Goal: Task Accomplishment & Management: Use online tool/utility

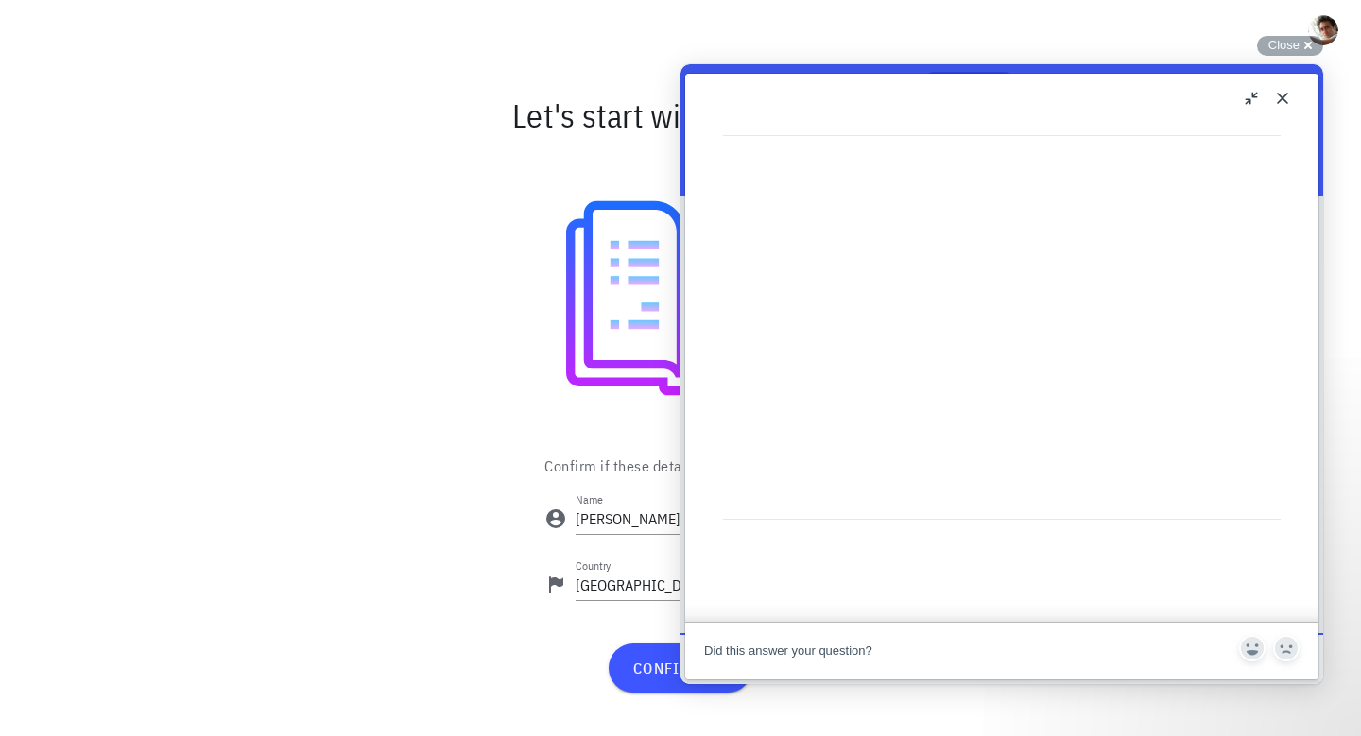
scroll to position [718, 0]
click at [602, 331] on div at bounding box center [681, 298] width 1098 height 283
click at [1282, 95] on button "Close" at bounding box center [1283, 98] width 30 height 30
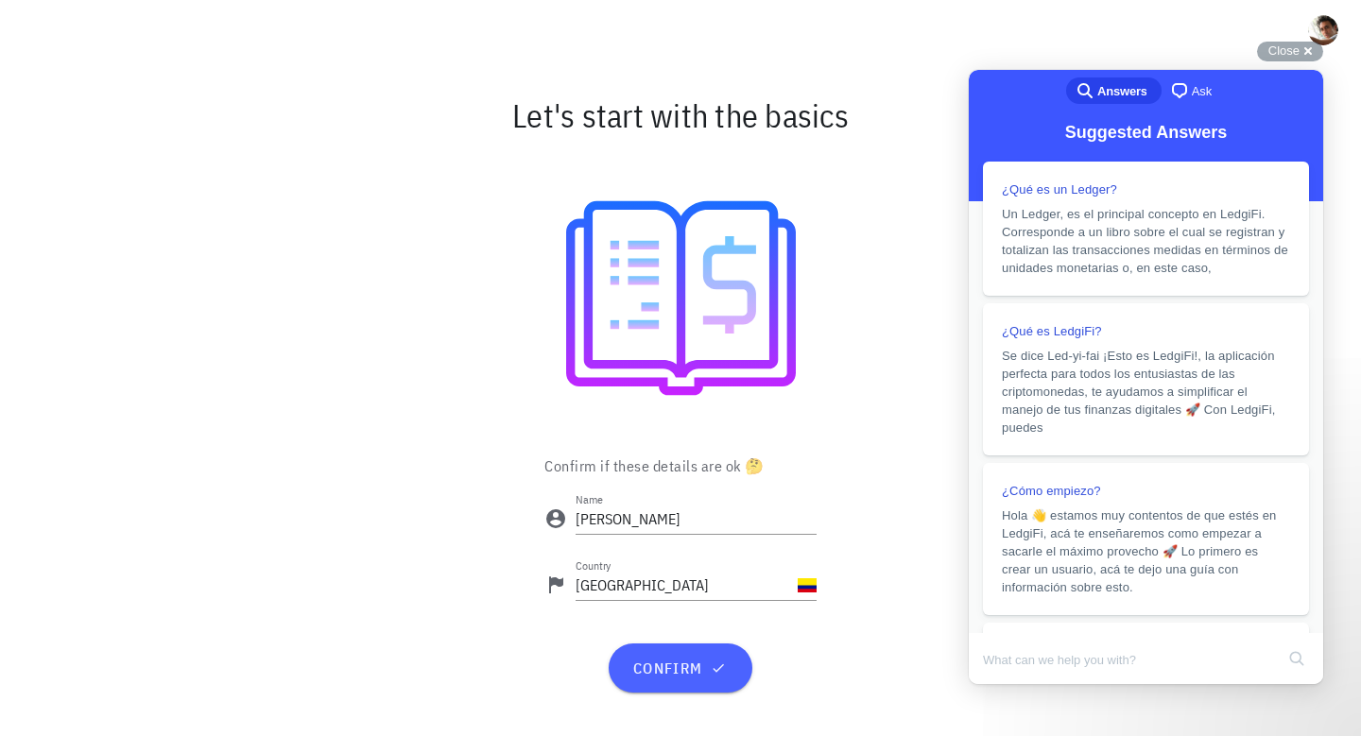
scroll to position [0, 0]
click at [671, 672] on span "confirm" at bounding box center [680, 668] width 97 height 19
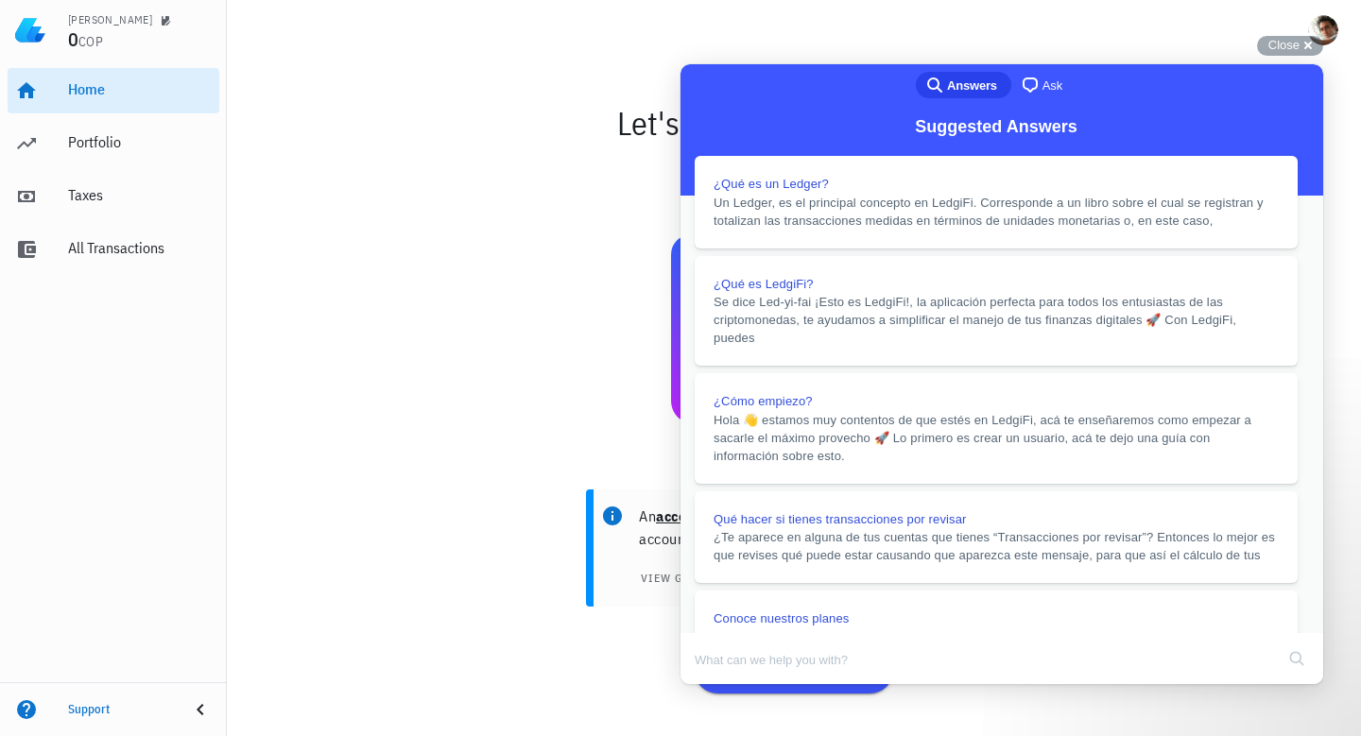
click at [716, 685] on button "Close" at bounding box center [699, 697] width 34 height 25
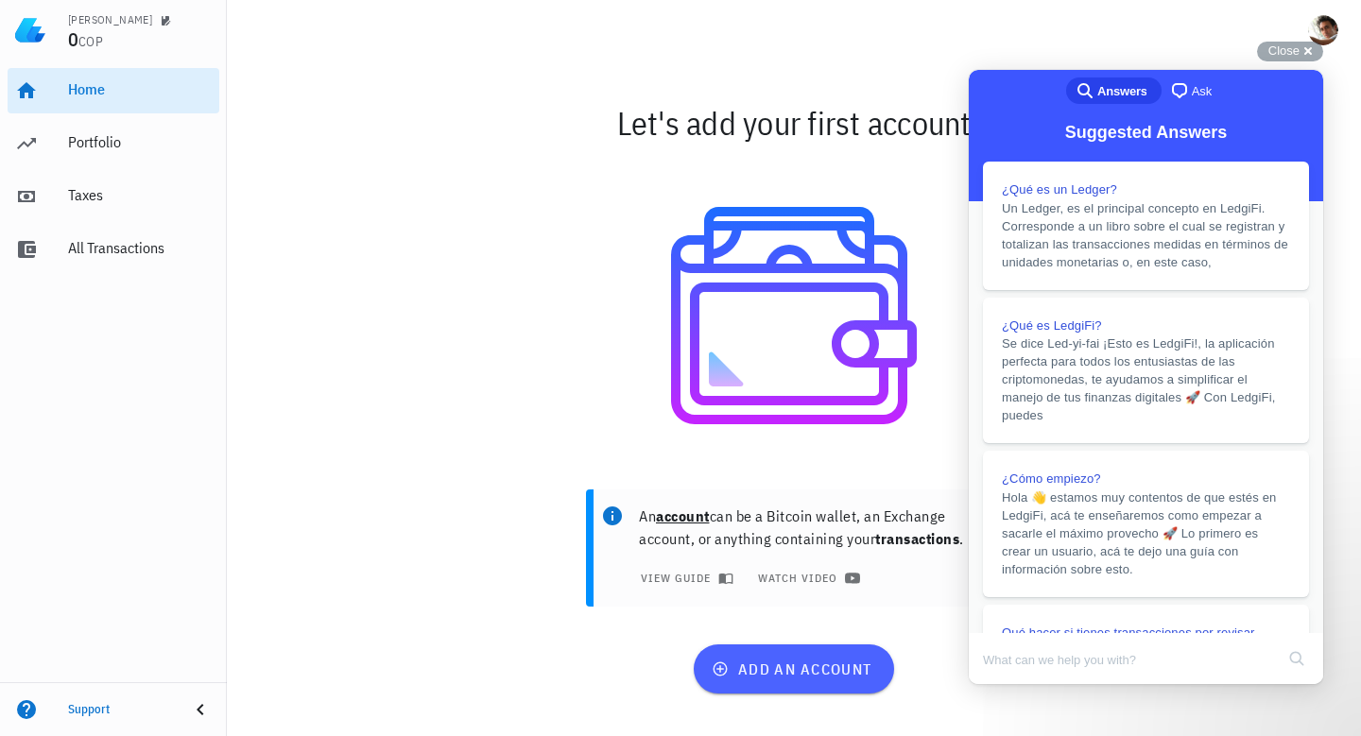
click at [753, 662] on span "add an account" at bounding box center [794, 669] width 156 height 19
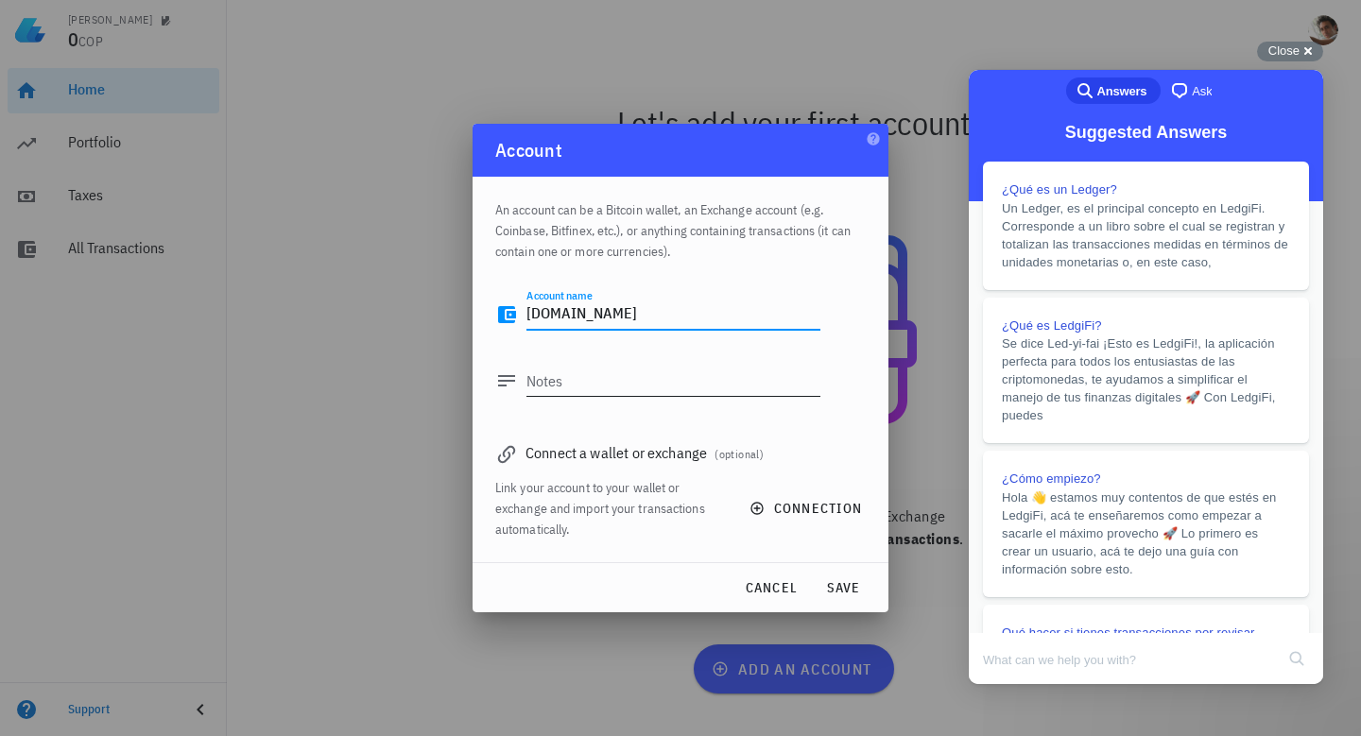
type textarea "Buda.com"
click at [568, 384] on textarea "Notes" at bounding box center [674, 381] width 294 height 30
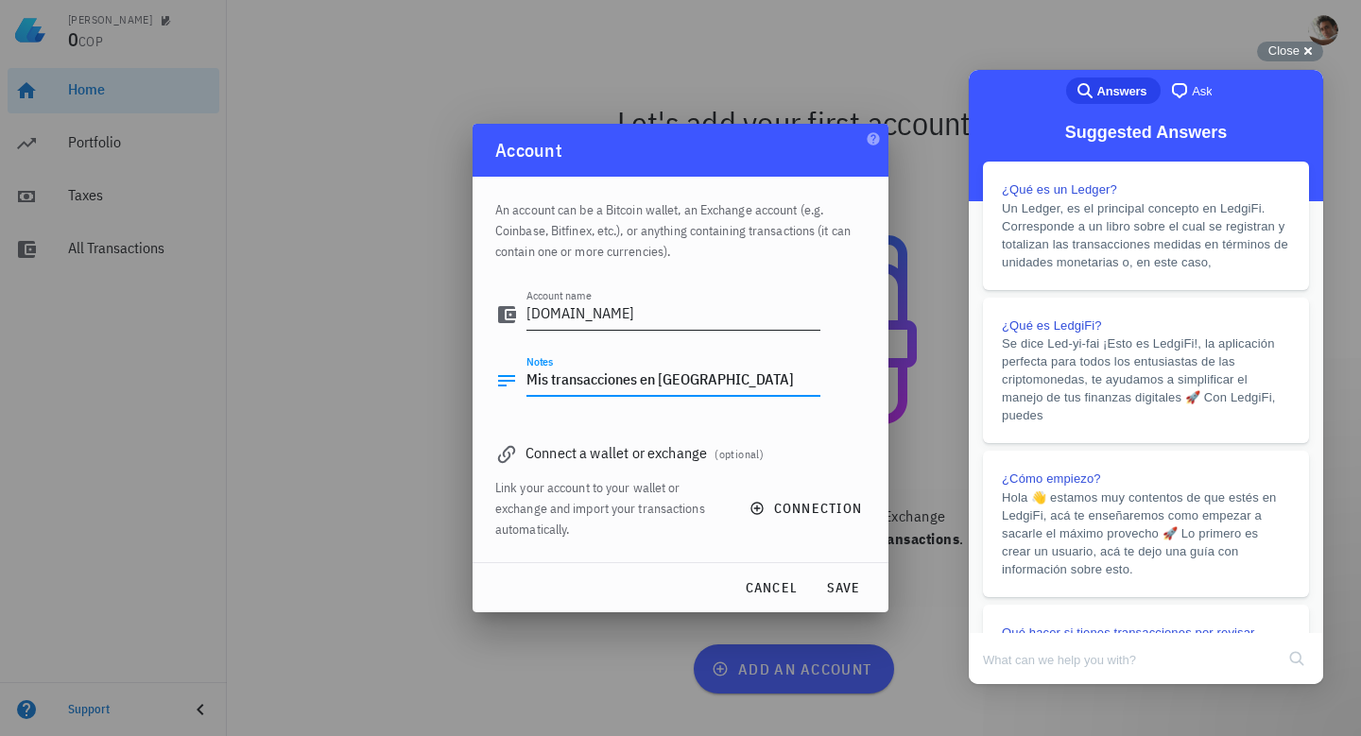
type textarea "Mis transacciones en Buda"
click at [580, 314] on textarea "Buda.com" at bounding box center [674, 315] width 294 height 30
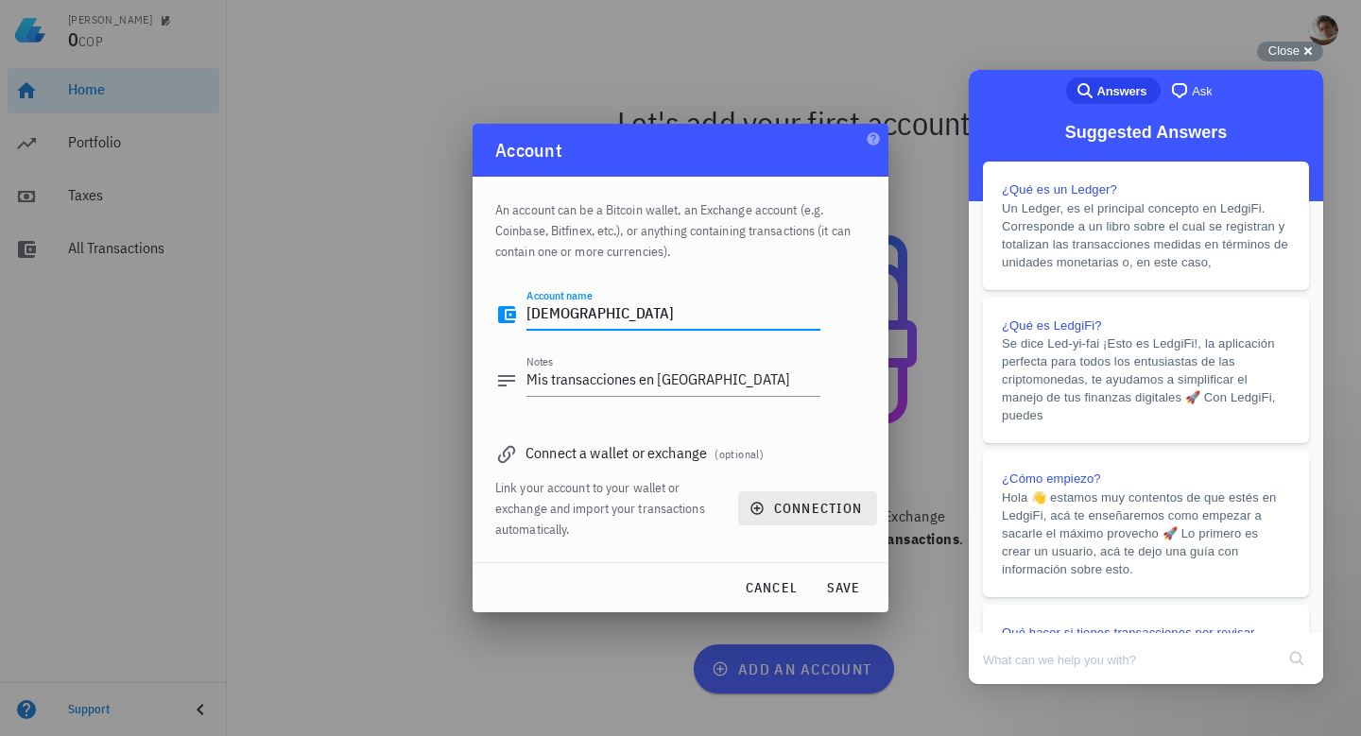
type textarea "[DEMOGRAPHIC_DATA]"
click at [813, 510] on span "connection" at bounding box center [808, 508] width 109 height 17
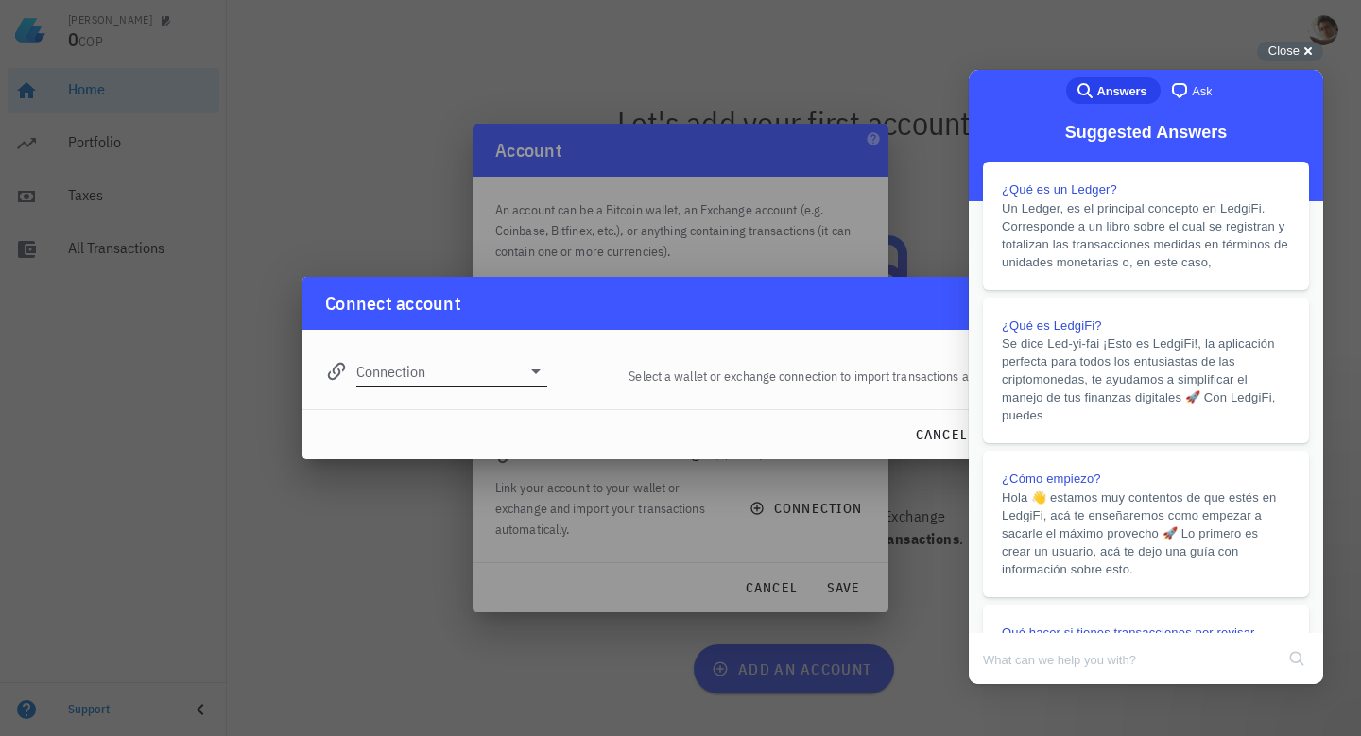
click at [535, 375] on icon at bounding box center [536, 371] width 23 height 23
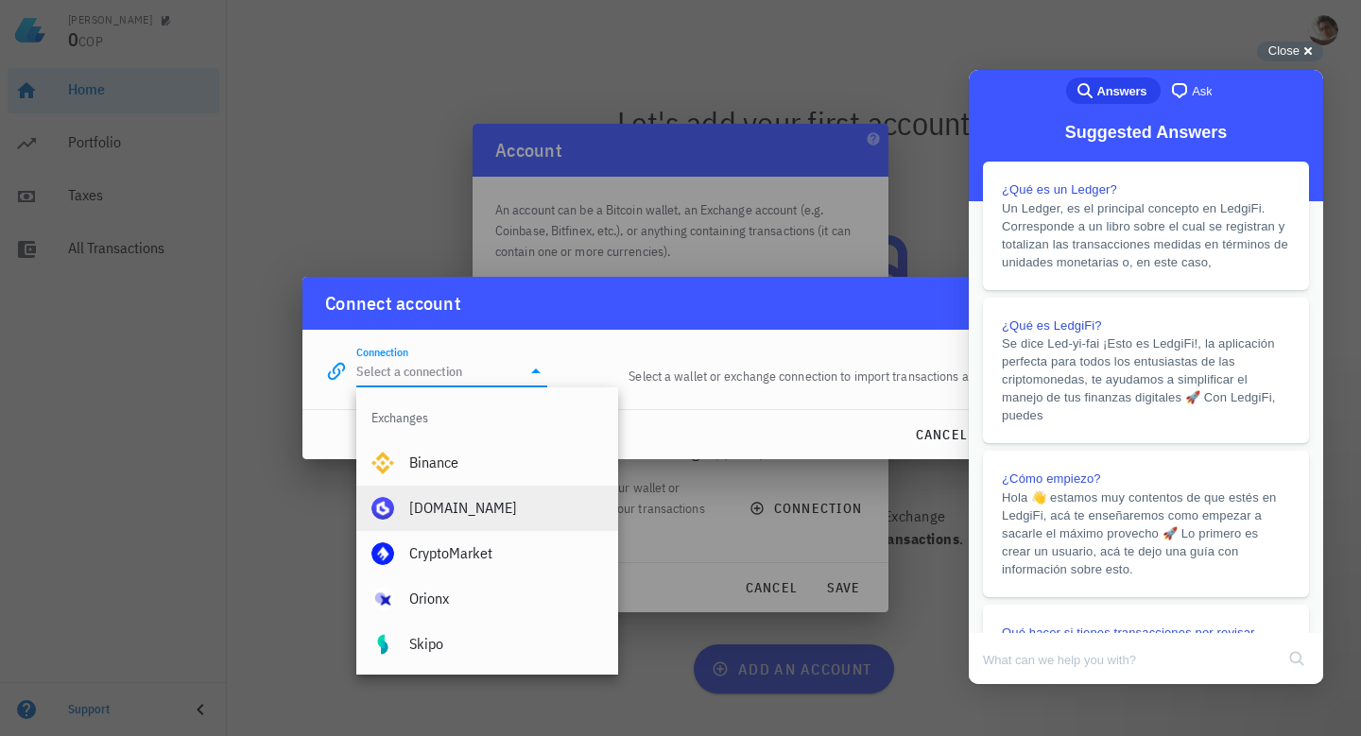
click at [465, 505] on div "Buda.com" at bounding box center [506, 508] width 194 height 18
type input "Buda.com"
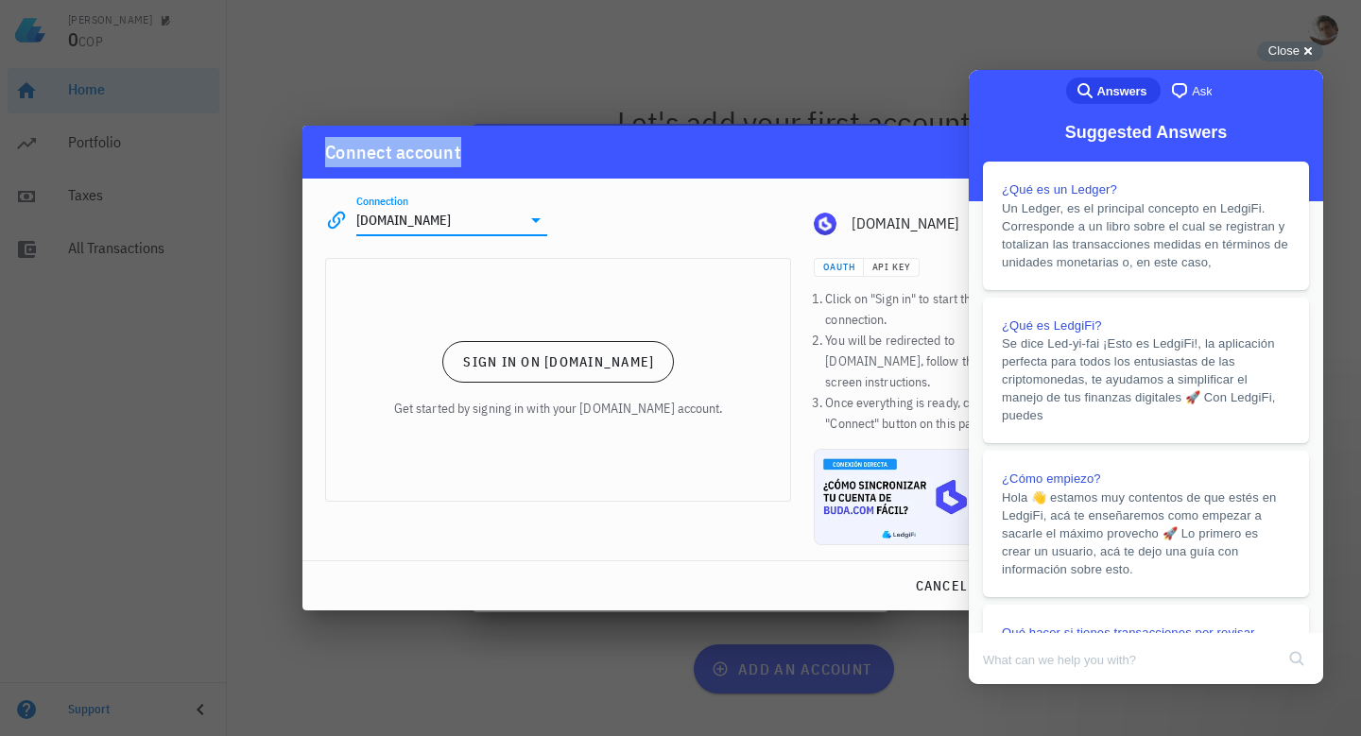
drag, startPoint x: 697, startPoint y: 165, endPoint x: 525, endPoint y: 147, distance: 173.1
click at [525, 147] on div "Connect account" at bounding box center [681, 152] width 756 height 53
click at [563, 381] on button "Sign in on Buda.com" at bounding box center [557, 362] width 231 height 42
click at [747, 195] on div "Connection Buda.com edit Buda.com" at bounding box center [681, 213] width 734 height 68
click at [806, 169] on div "Connect account" at bounding box center [681, 152] width 756 height 53
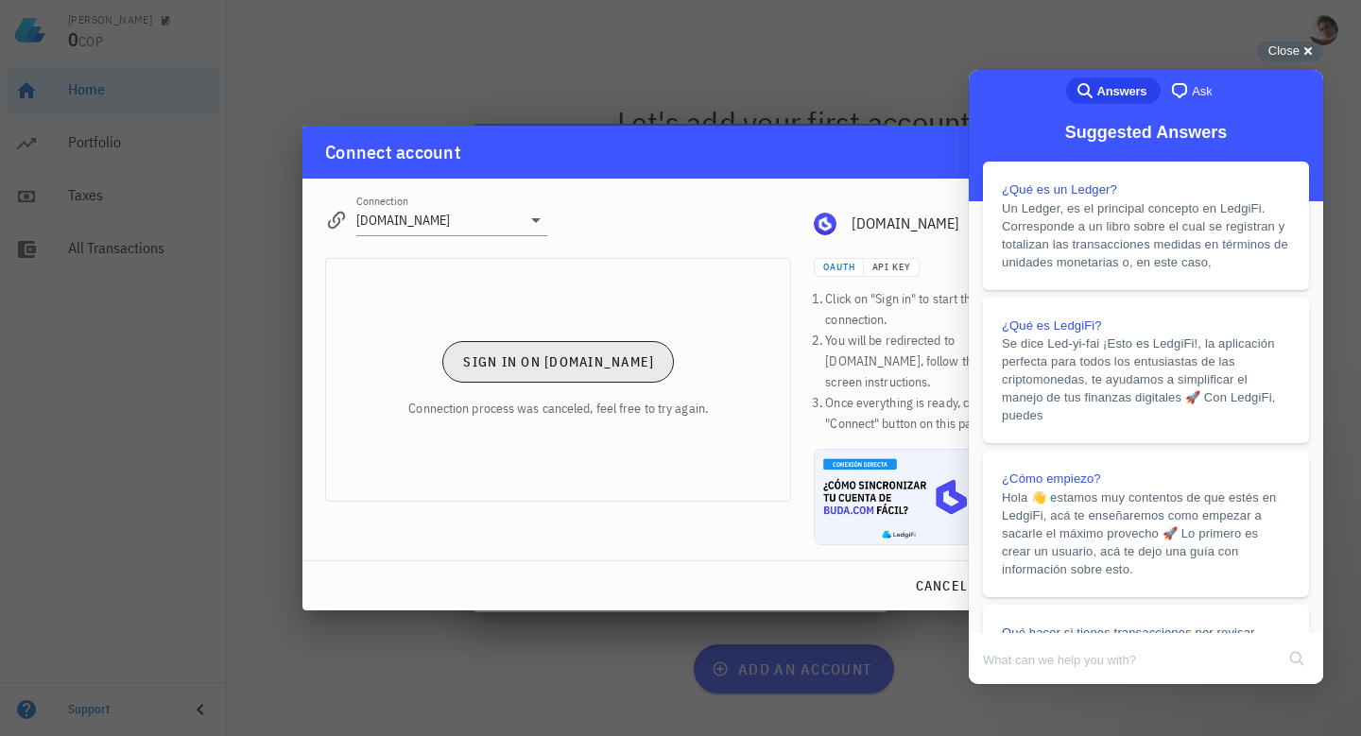
click at [572, 371] on span "Sign in on Buda.com" at bounding box center [558, 362] width 192 height 17
click at [821, 593] on div "cancel link" at bounding box center [681, 586] width 756 height 49
click at [1303, 50] on div "Close cross-small" at bounding box center [1290, 52] width 66 height 20
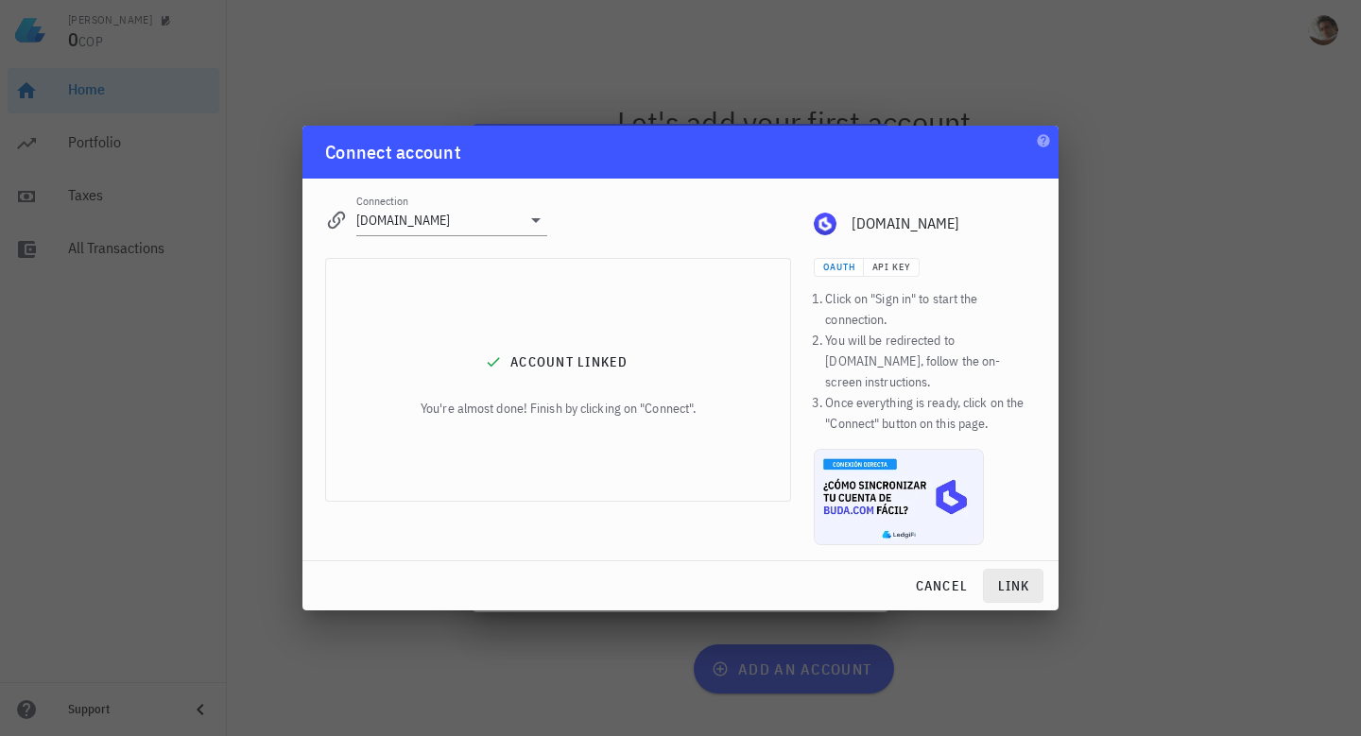
click at [1013, 578] on span "link" at bounding box center [1013, 586] width 43 height 17
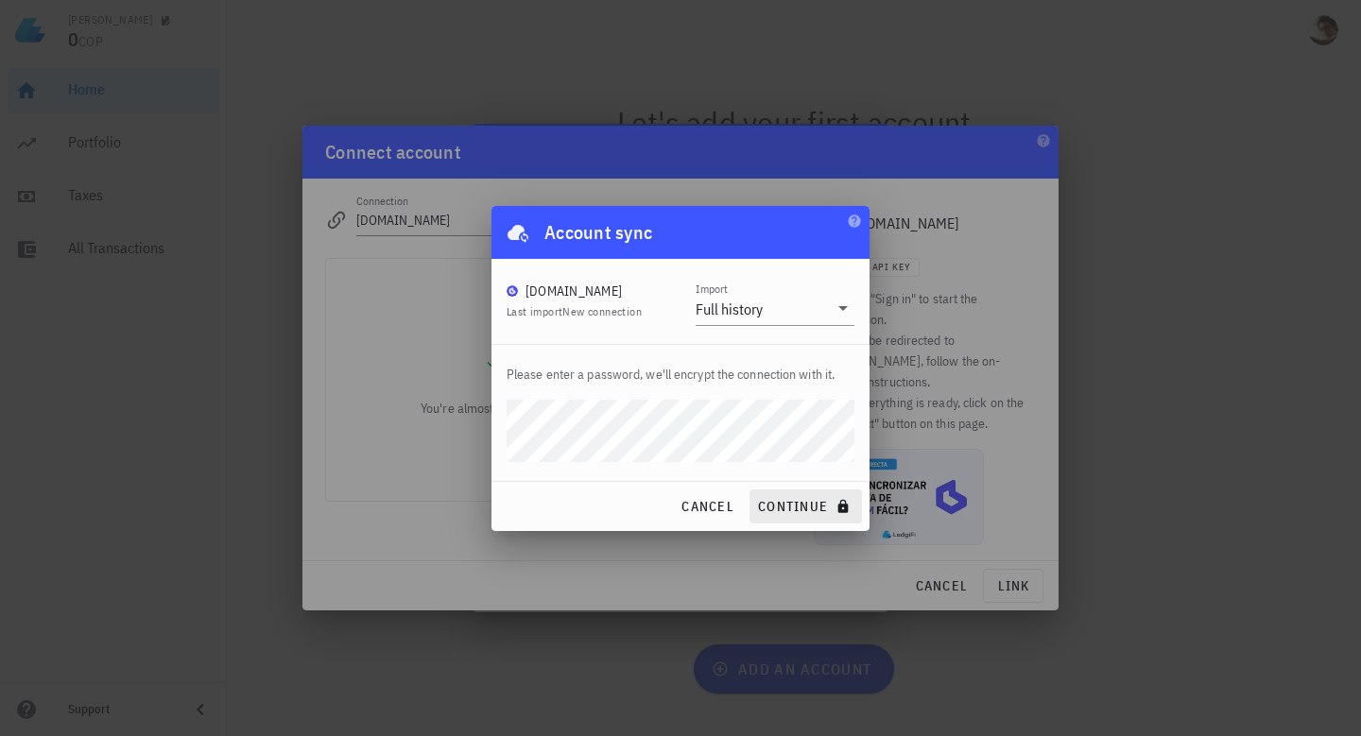
click at [806, 500] on span "continue" at bounding box center [805, 506] width 97 height 17
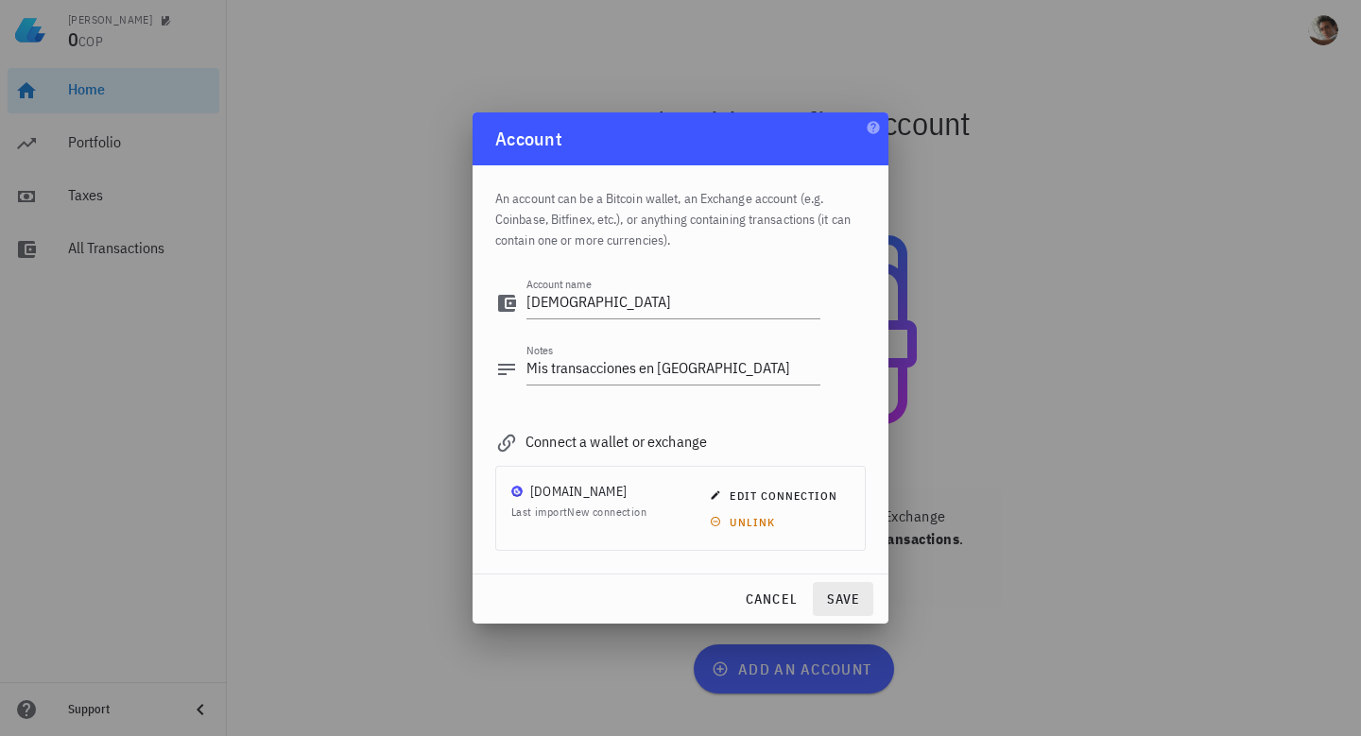
click at [849, 603] on span "save" at bounding box center [843, 599] width 45 height 17
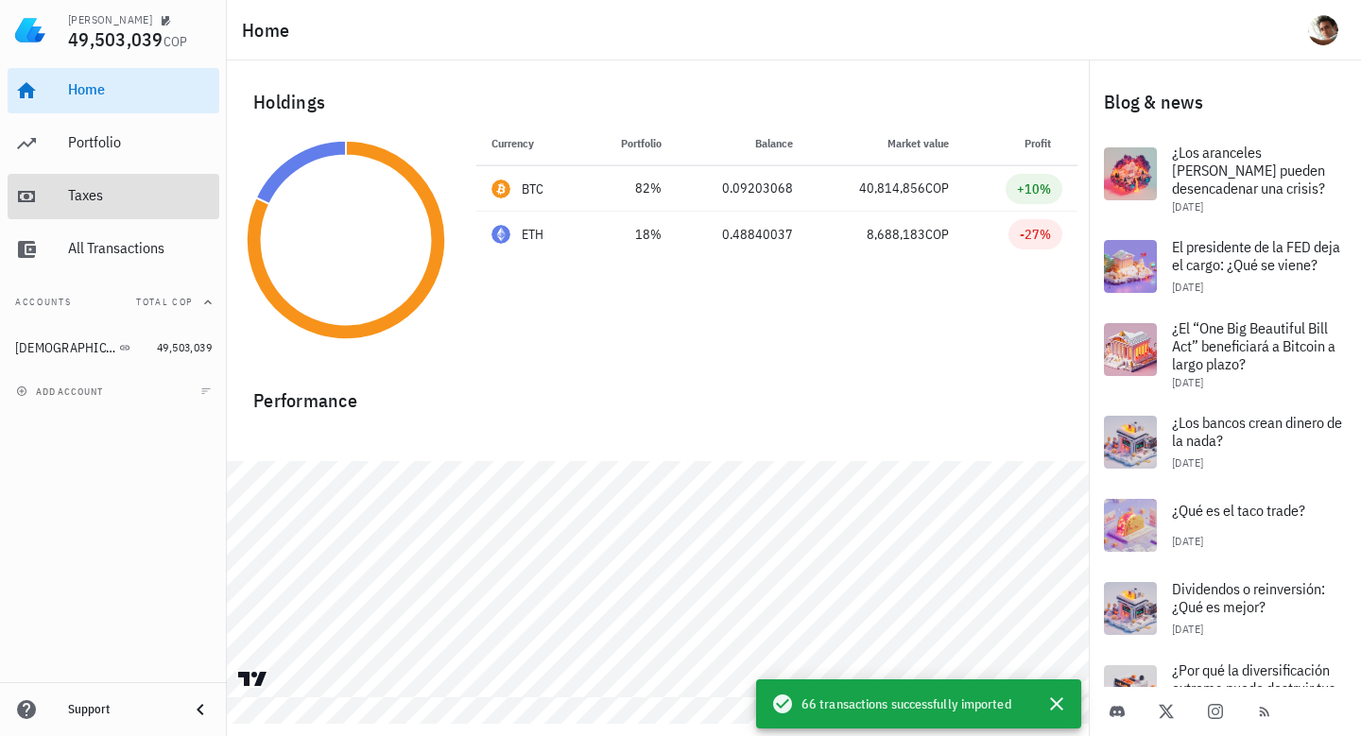
click at [111, 187] on div "Taxes" at bounding box center [140, 195] width 144 height 18
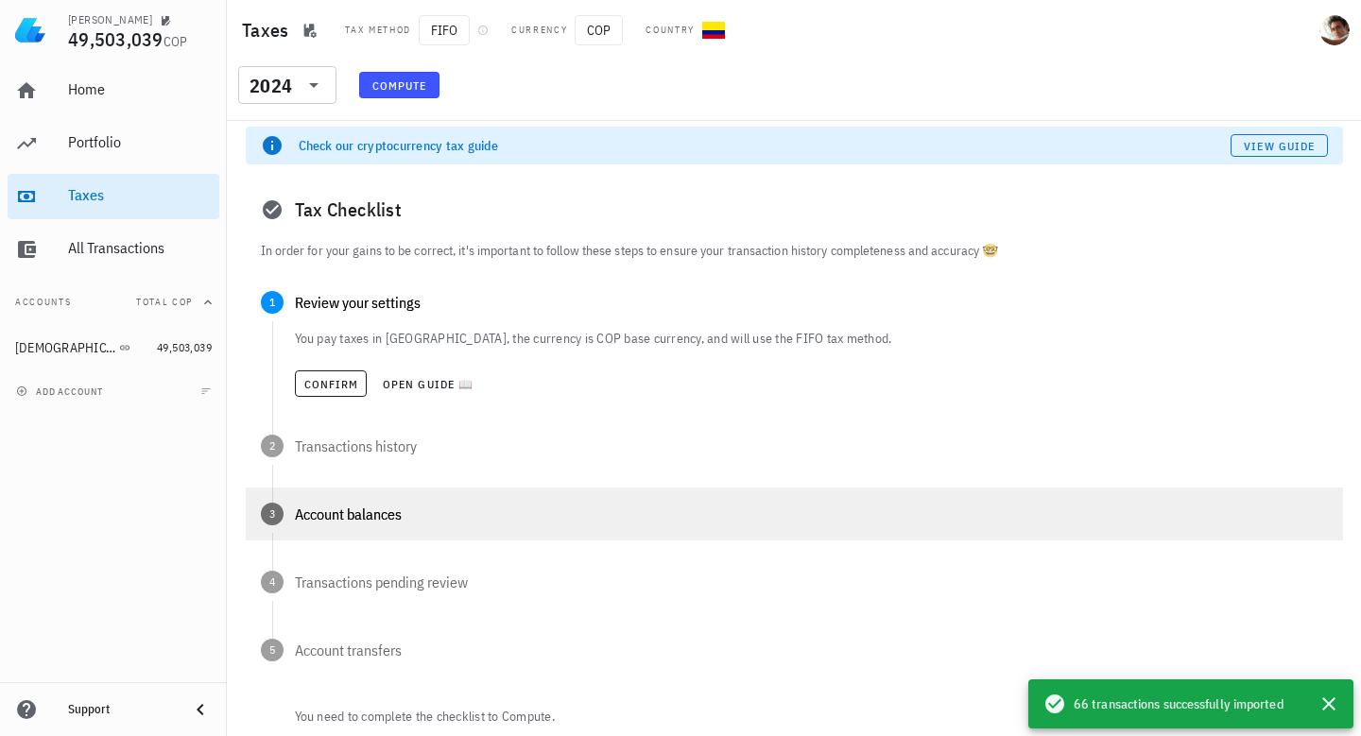
scroll to position [3, 0]
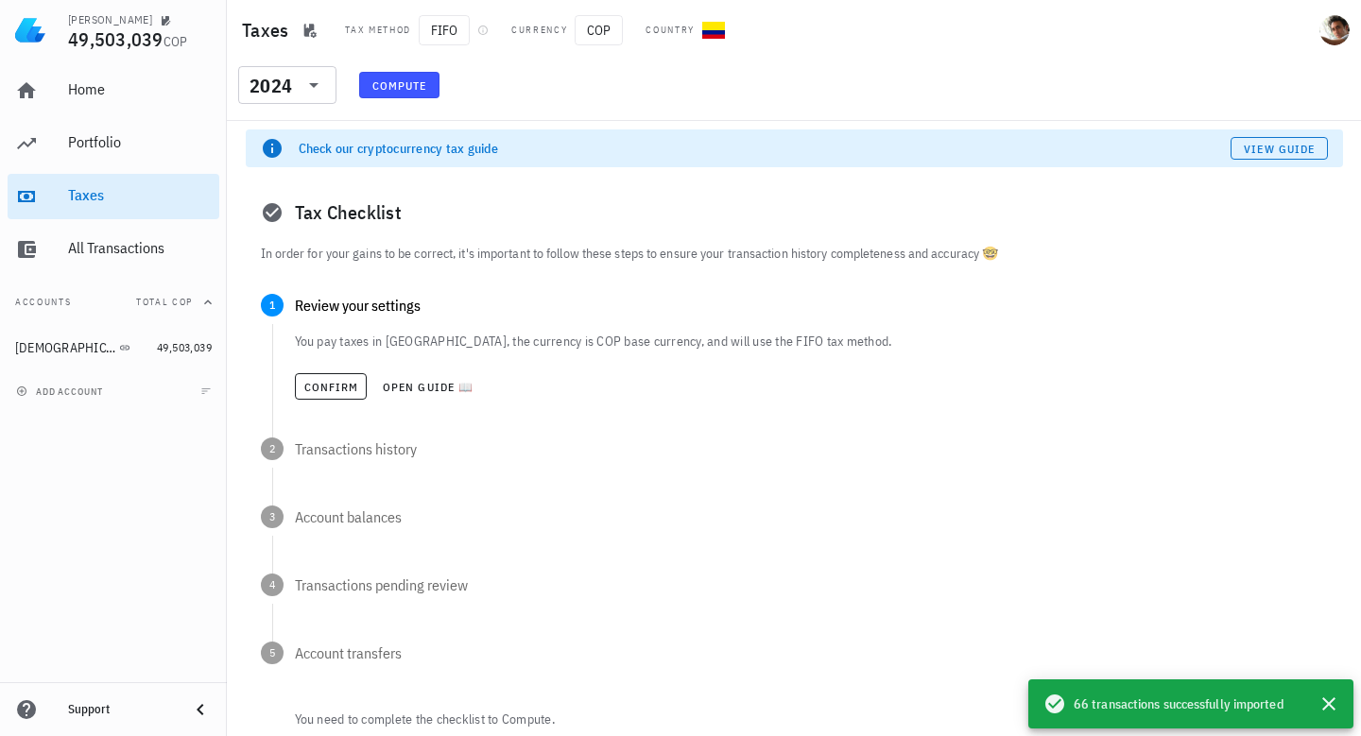
click at [409, 86] on span "Compute" at bounding box center [400, 85] width 56 height 14
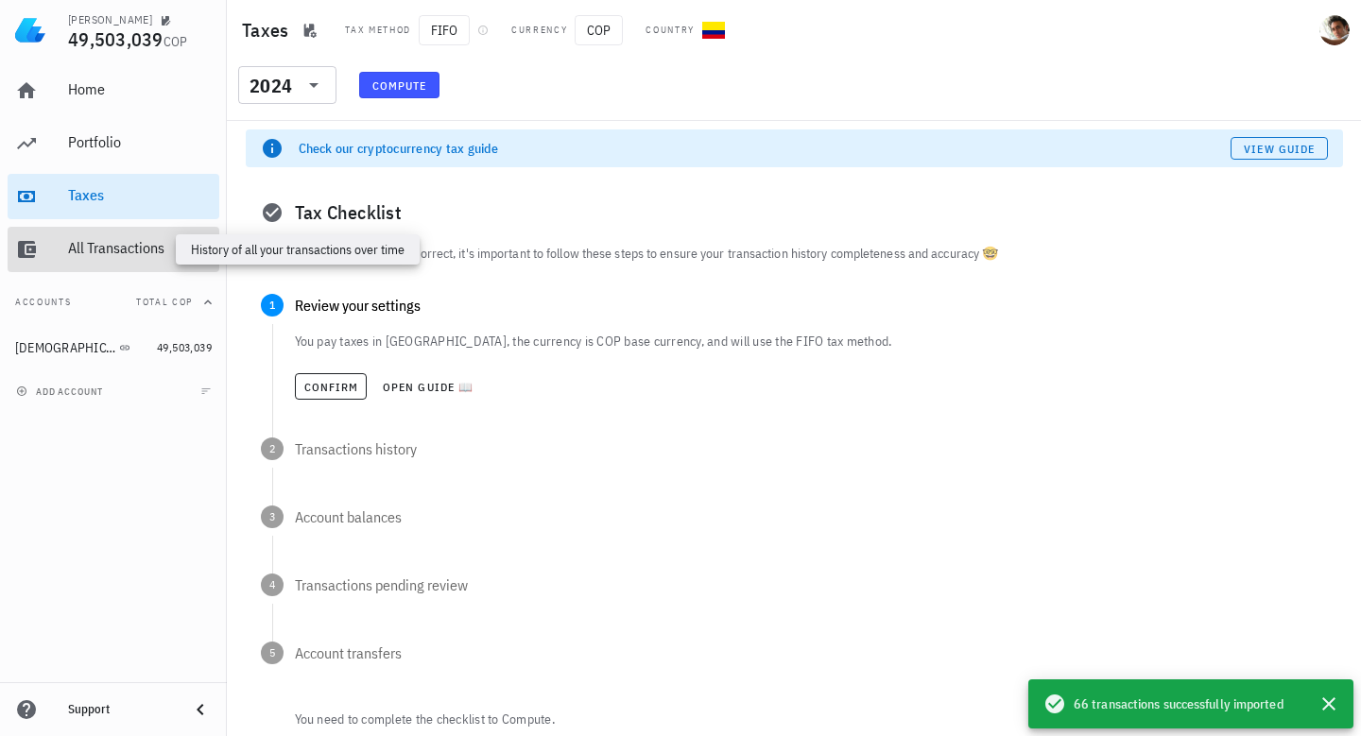
click at [143, 242] on div "All Transactions" at bounding box center [140, 248] width 144 height 18
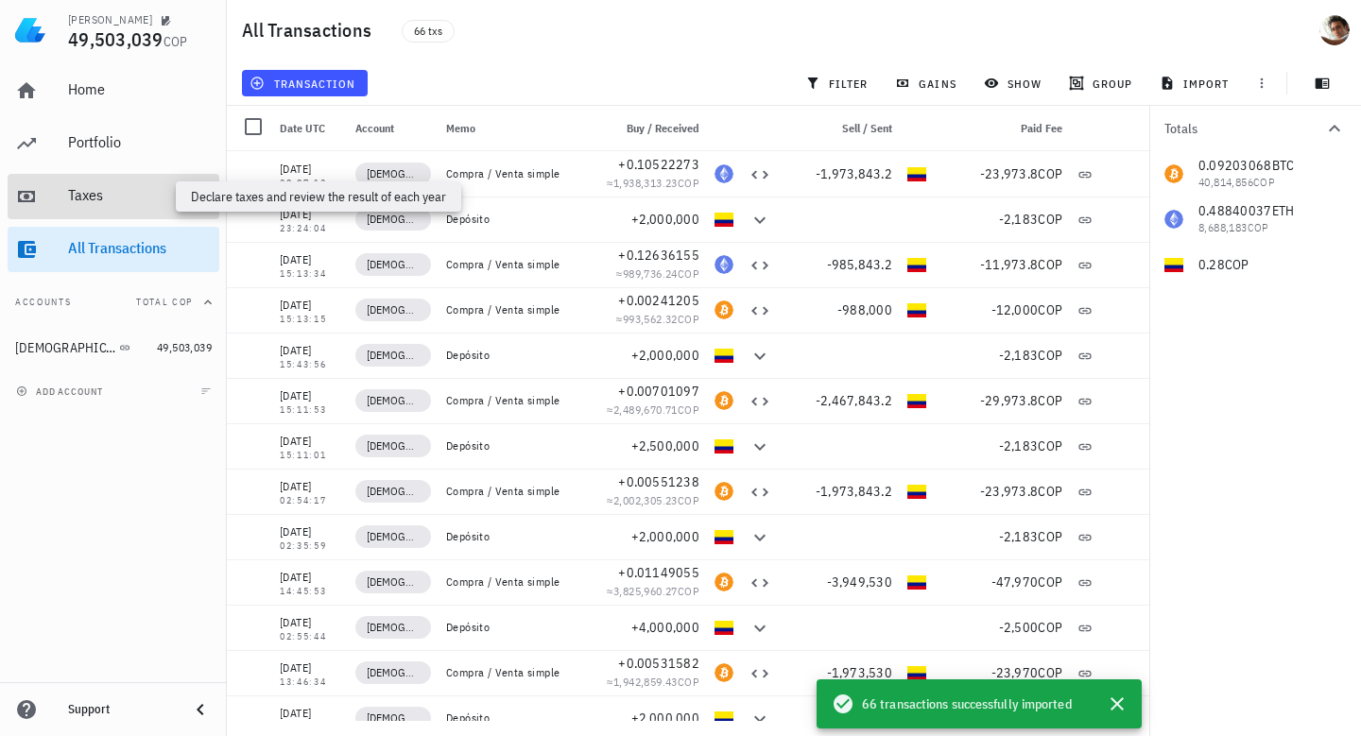
click at [109, 196] on div "Taxes" at bounding box center [140, 195] width 144 height 18
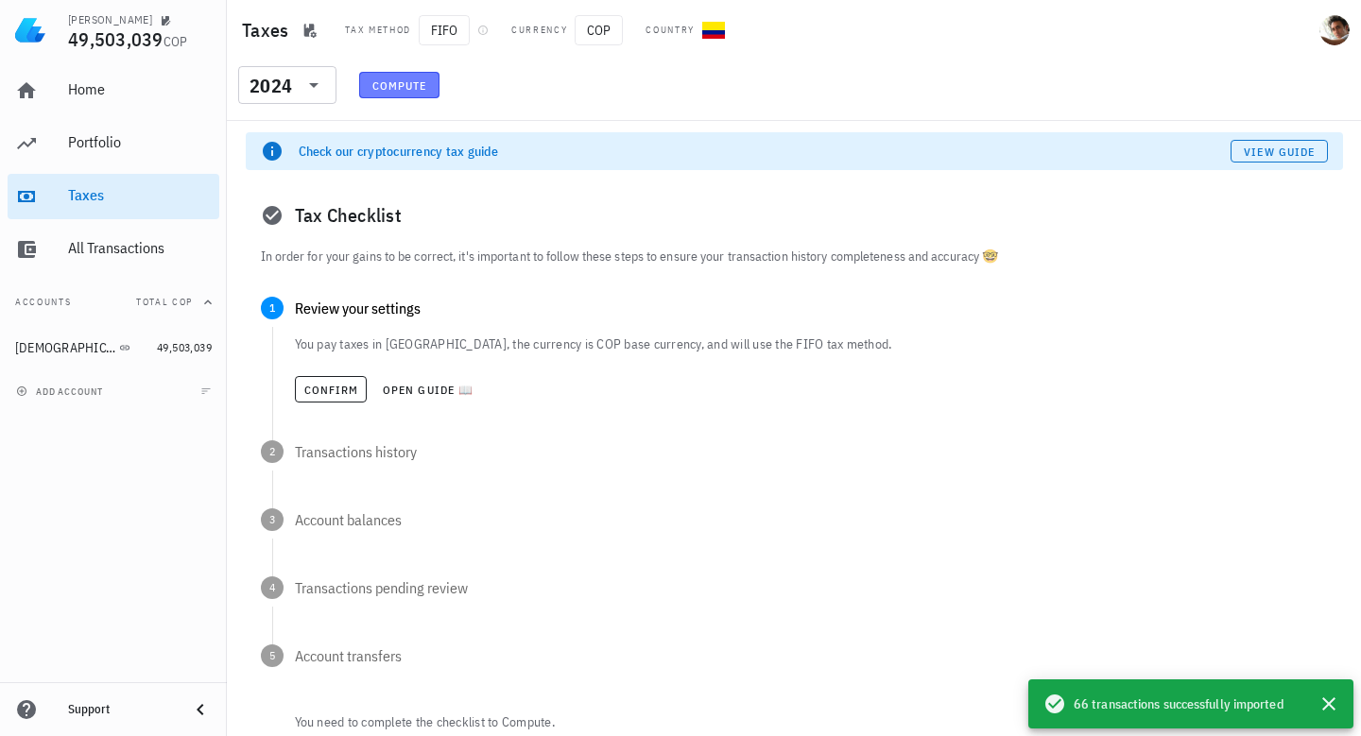
click at [408, 84] on span "Compute" at bounding box center [400, 85] width 56 height 14
click at [327, 390] on span "Confirm" at bounding box center [331, 390] width 56 height 14
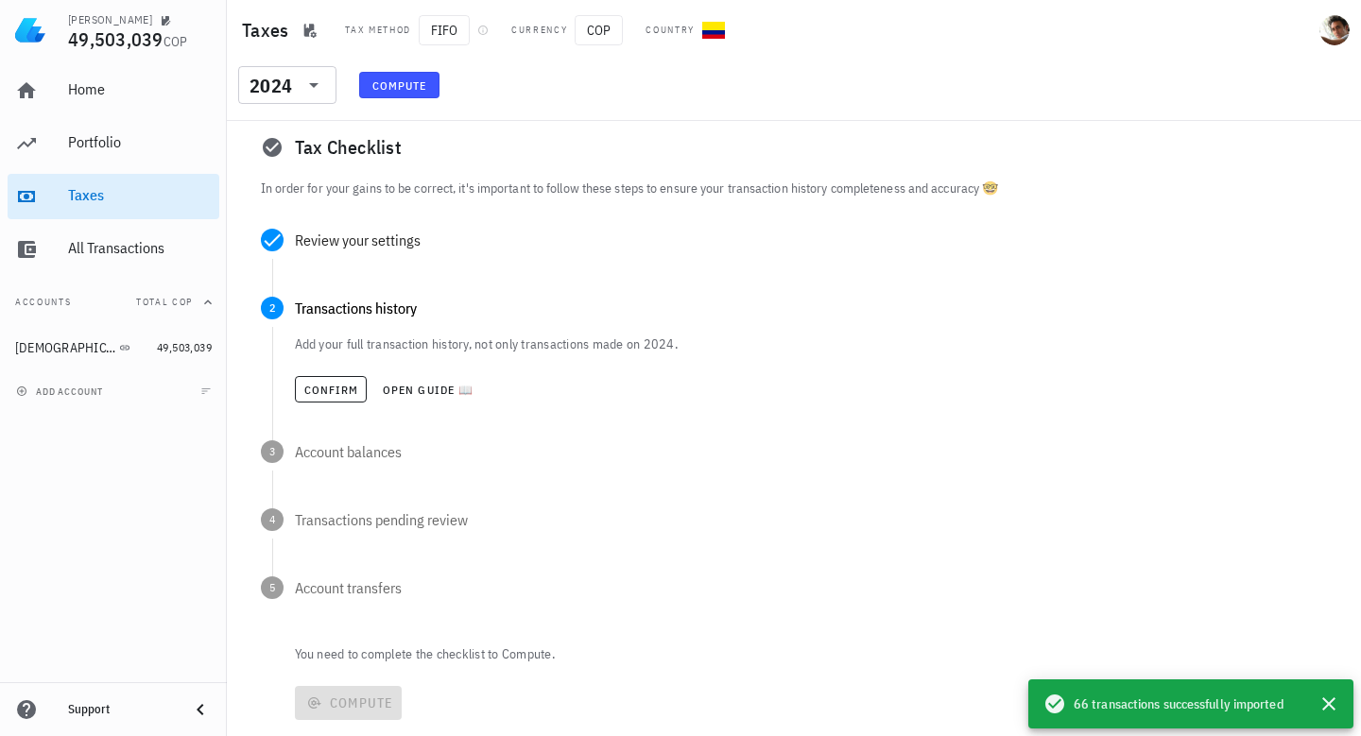
scroll to position [80, 0]
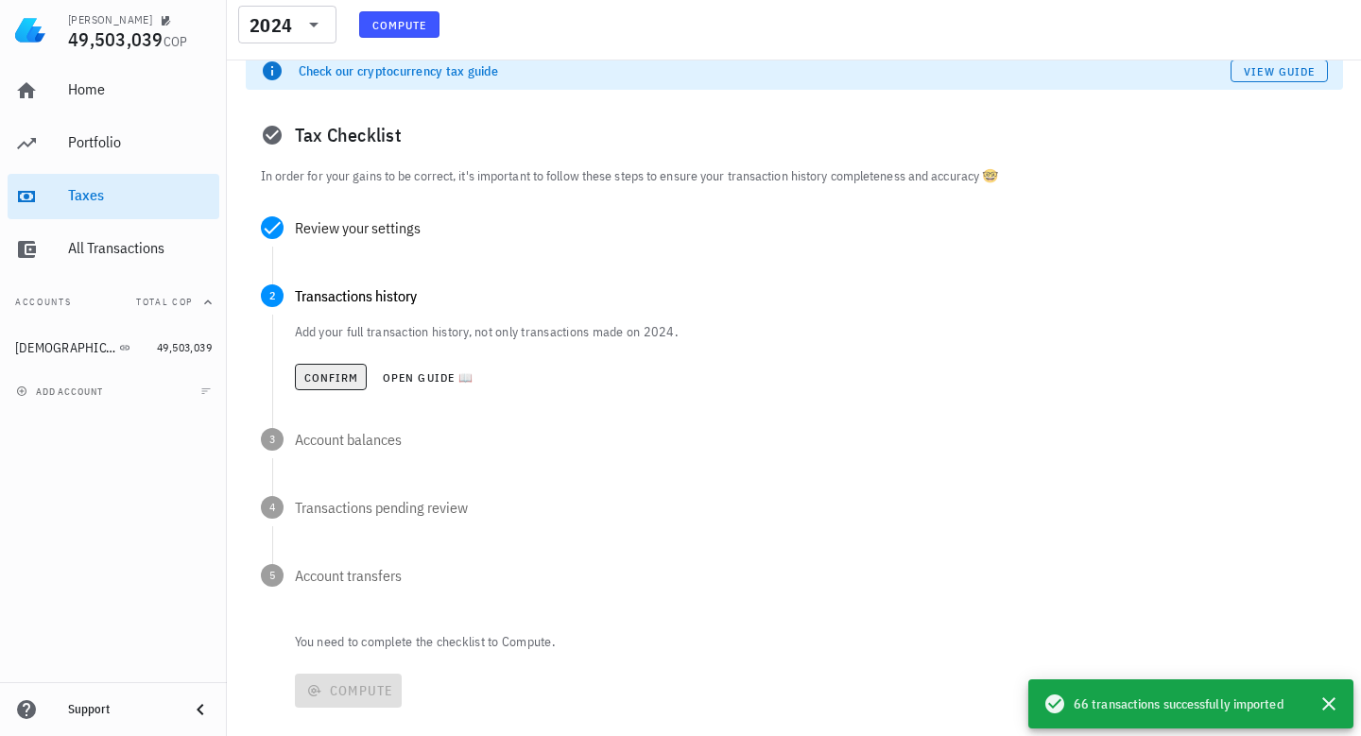
click at [333, 372] on span "Confirm" at bounding box center [331, 378] width 56 height 14
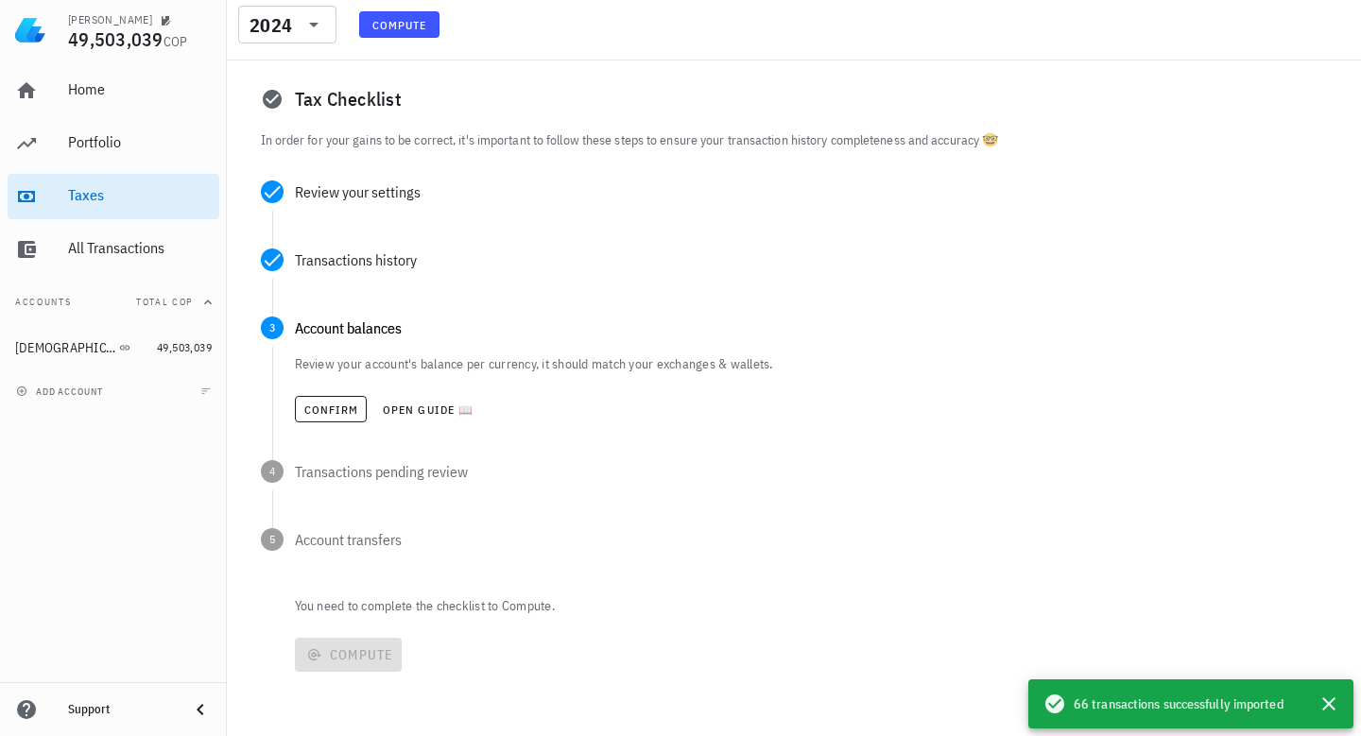
scroll to position [116, 0]
click at [319, 411] on span "Confirm" at bounding box center [331, 410] width 56 height 14
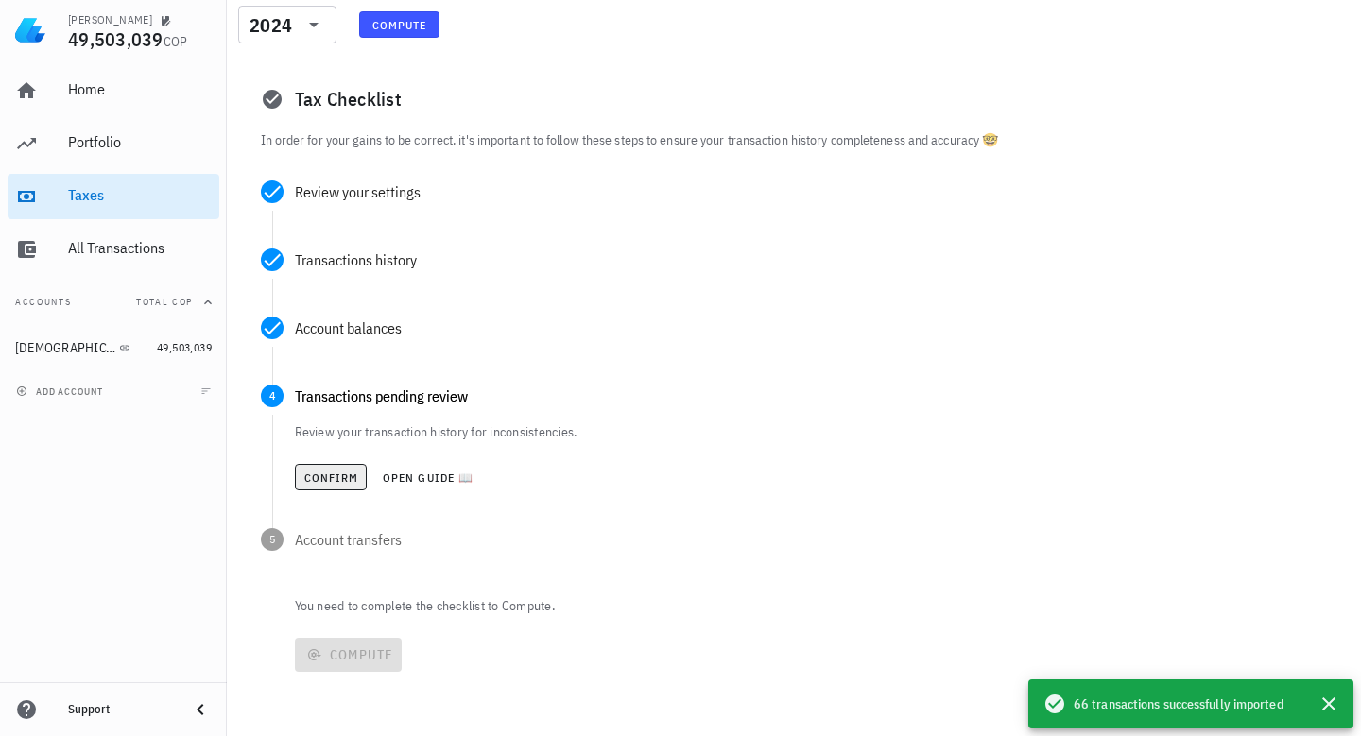
click at [331, 473] on span "Confirm" at bounding box center [331, 478] width 56 height 14
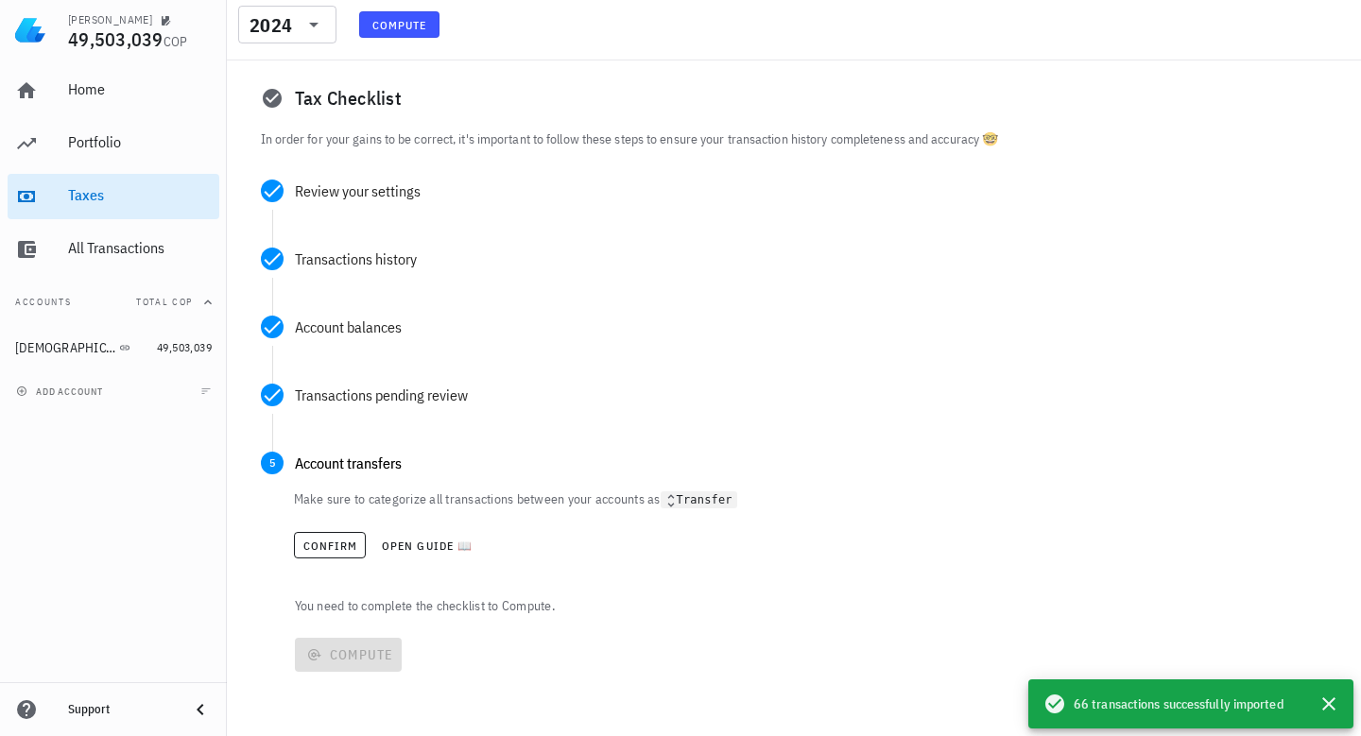
scroll to position [117, 0]
click at [310, 553] on button "Confirm" at bounding box center [330, 545] width 73 height 26
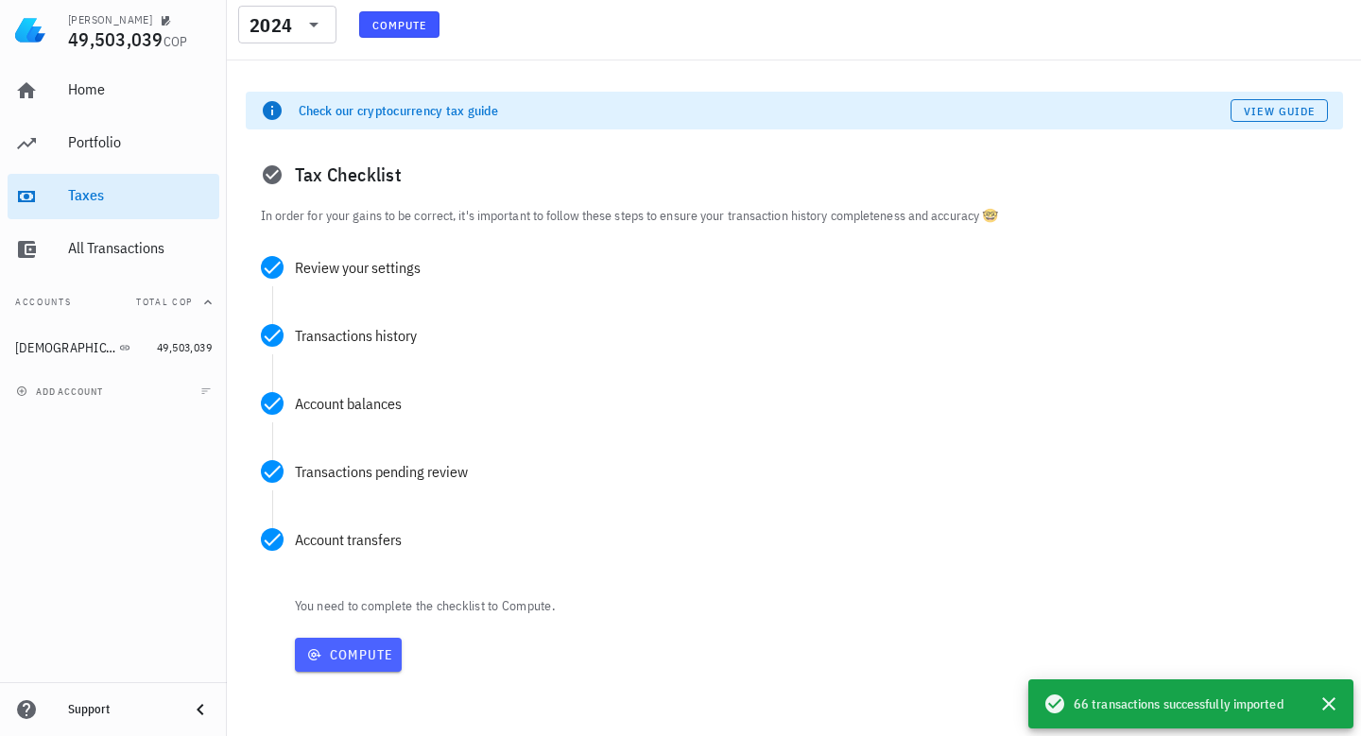
scroll to position [41, 0]
click at [369, 655] on span "Compute" at bounding box center [349, 655] width 92 height 17
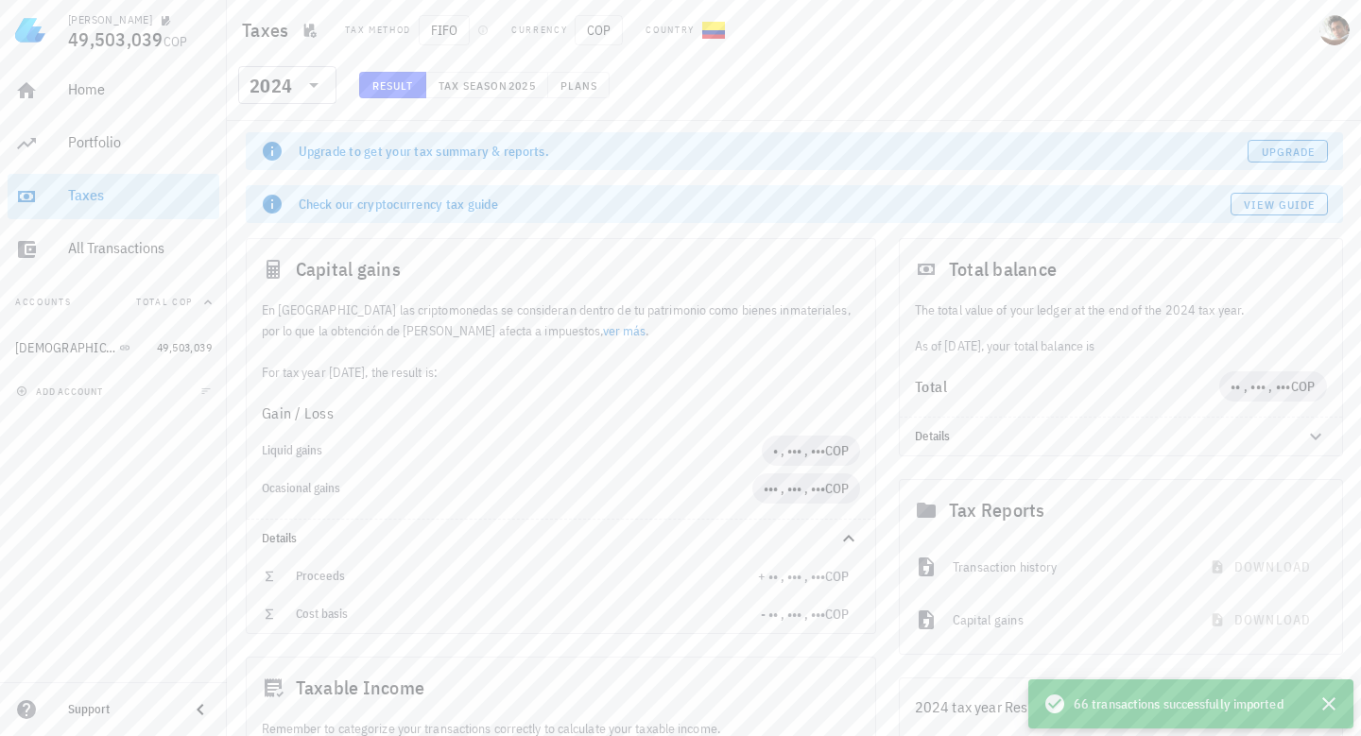
click at [1286, 152] on span "Upgrade" at bounding box center [1288, 152] width 55 height 14
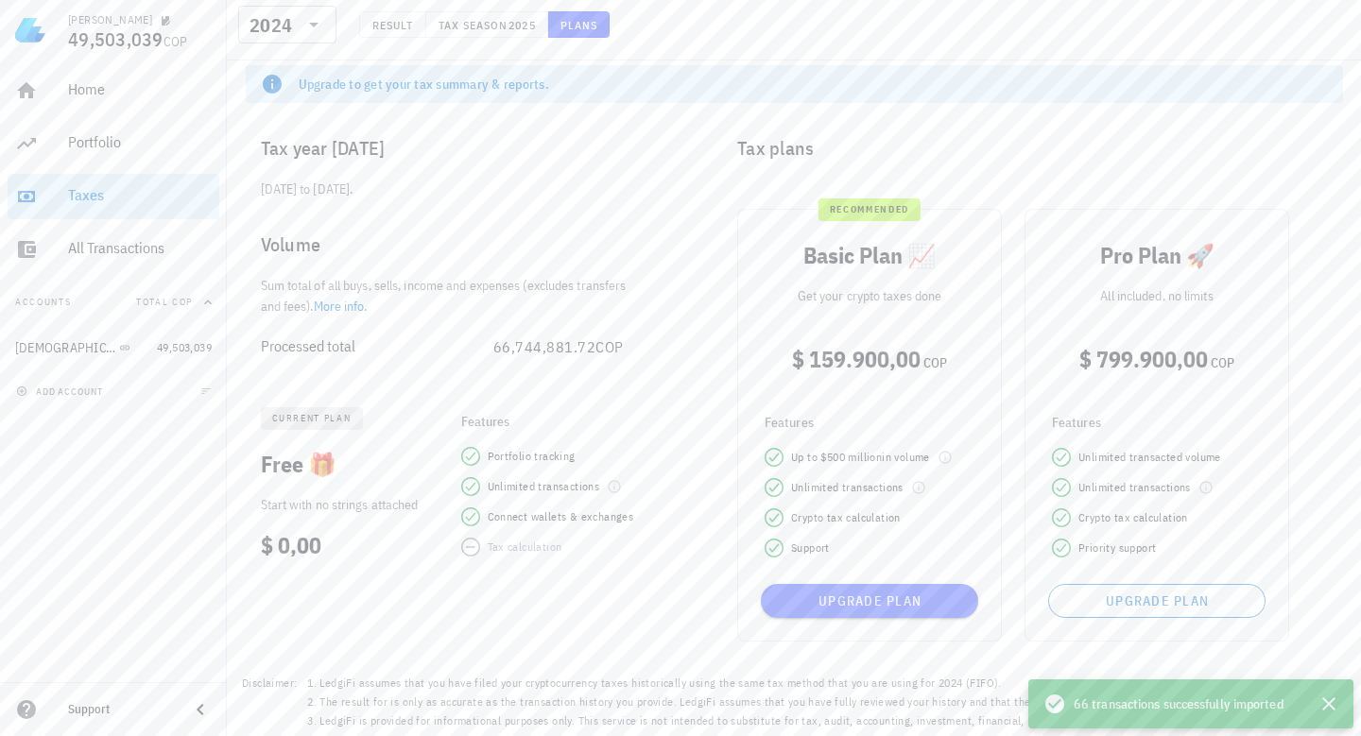
scroll to position [67, 0]
click at [862, 601] on span "Upgrade plan" at bounding box center [870, 601] width 202 height 17
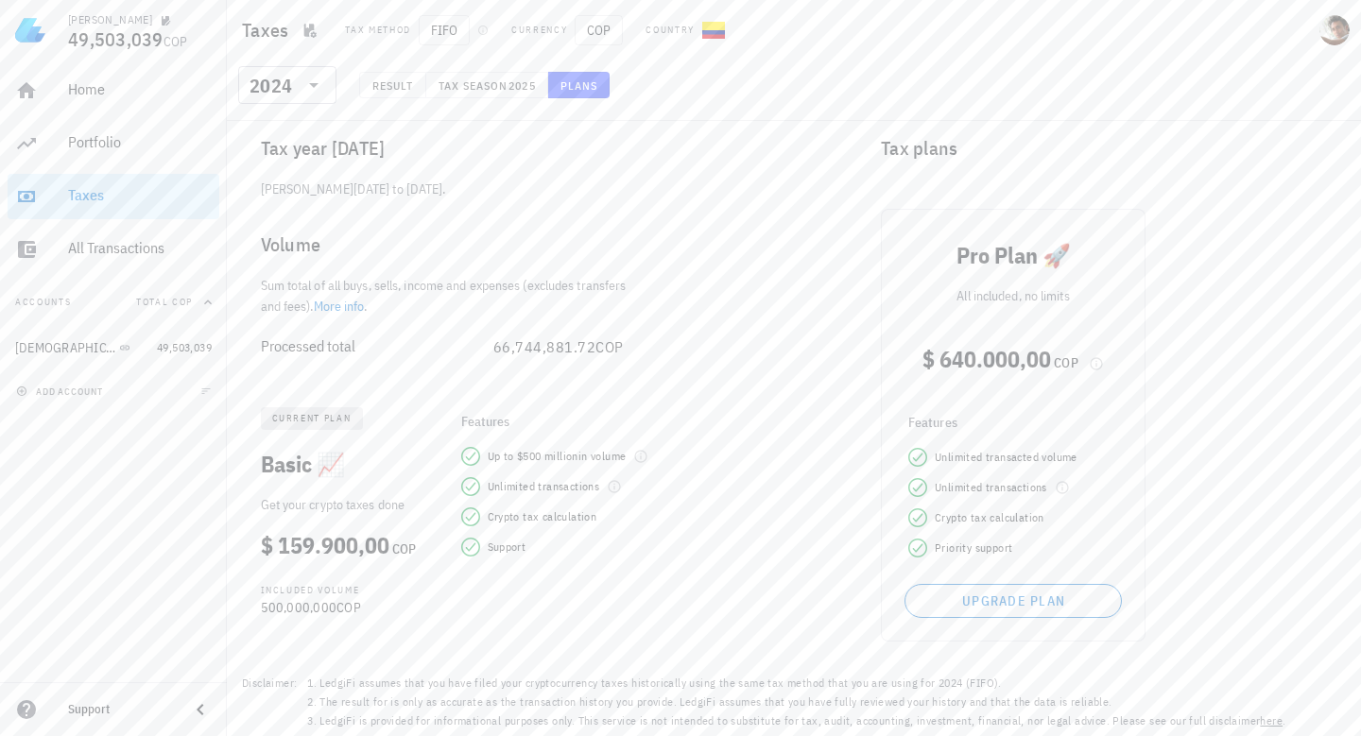
scroll to position [14, 0]
click at [306, 90] on icon at bounding box center [314, 85] width 23 height 23
click at [496, 174] on div "Tax year [DATE]" at bounding box center [454, 148] width 416 height 61
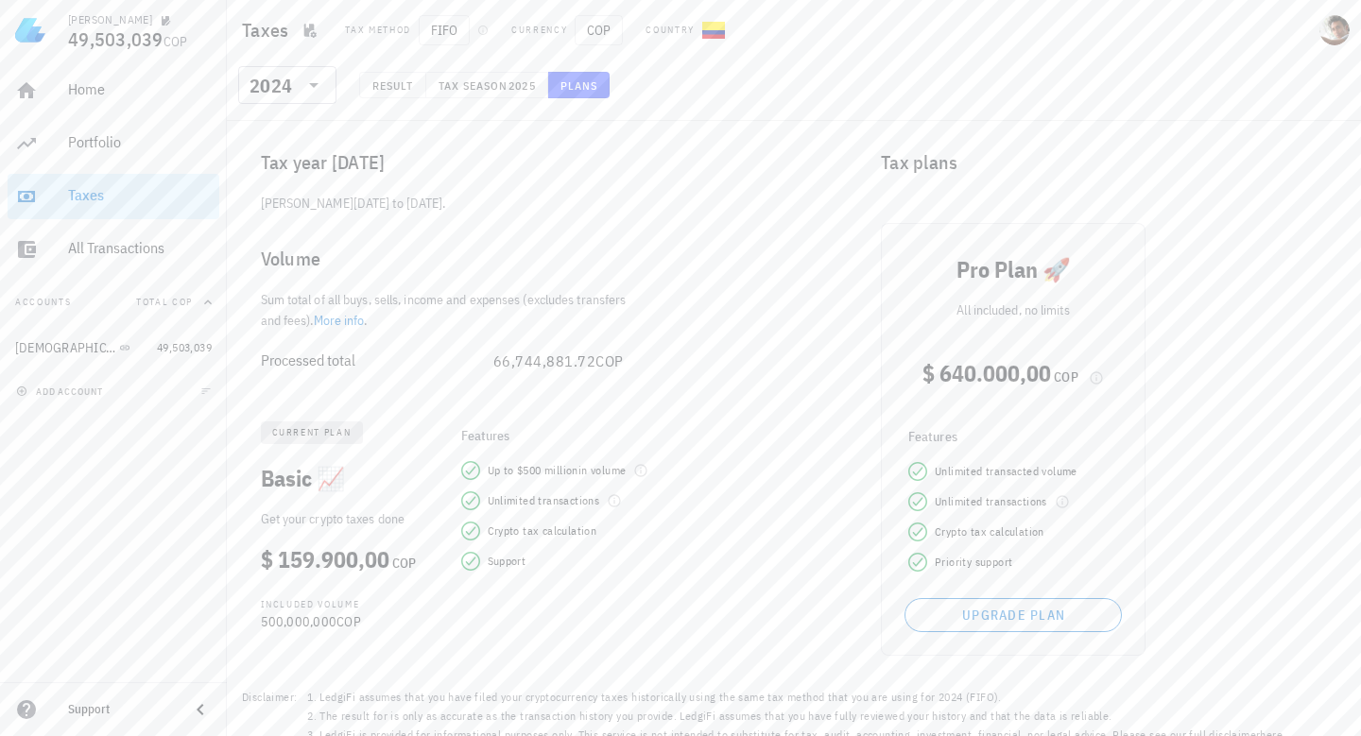
scroll to position [0, 0]
click at [400, 84] on span "Result" at bounding box center [393, 85] width 43 height 14
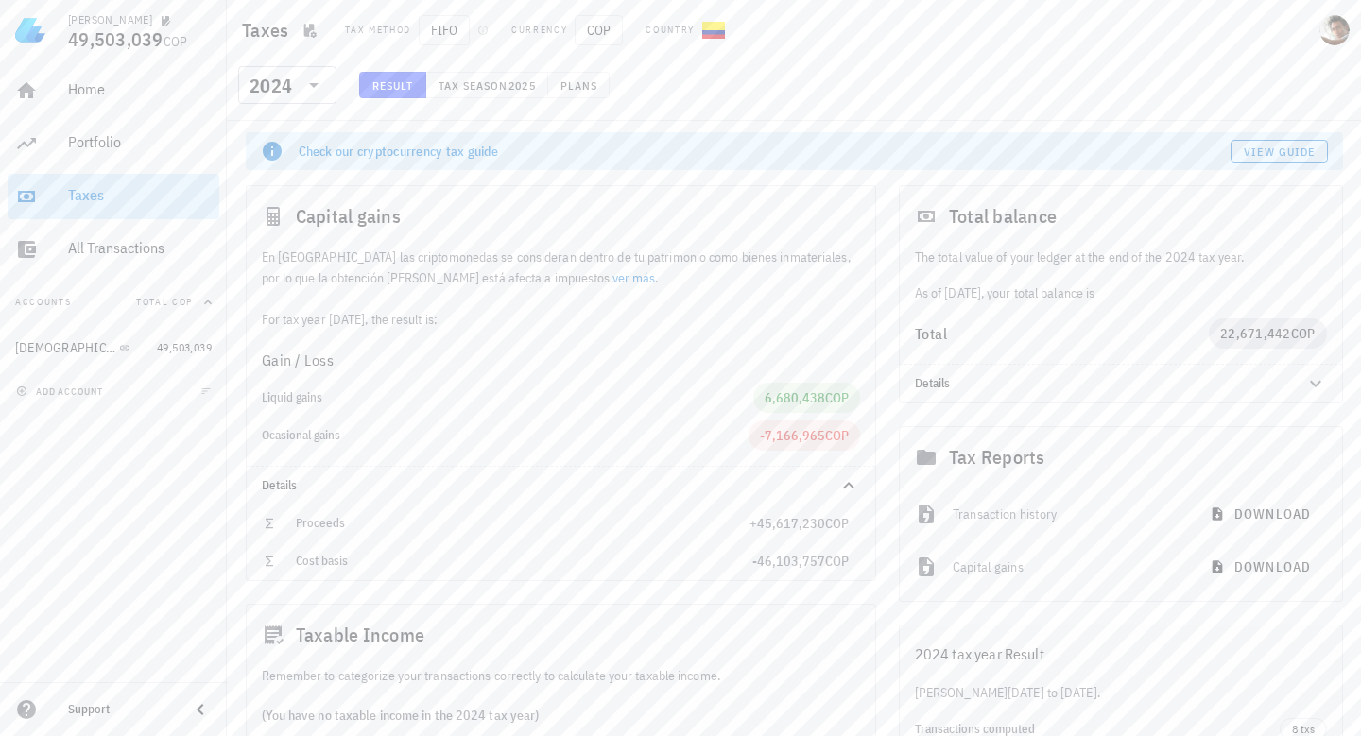
click at [132, 189] on div "Taxes" at bounding box center [140, 195] width 144 height 18
click at [71, 192] on div "Taxes" at bounding box center [140, 195] width 144 height 18
click at [309, 84] on icon at bounding box center [314, 85] width 23 height 23
click at [286, 172] on div "2024" at bounding box center [287, 172] width 68 height 15
click at [472, 92] on span "Tax season" at bounding box center [473, 85] width 71 height 14
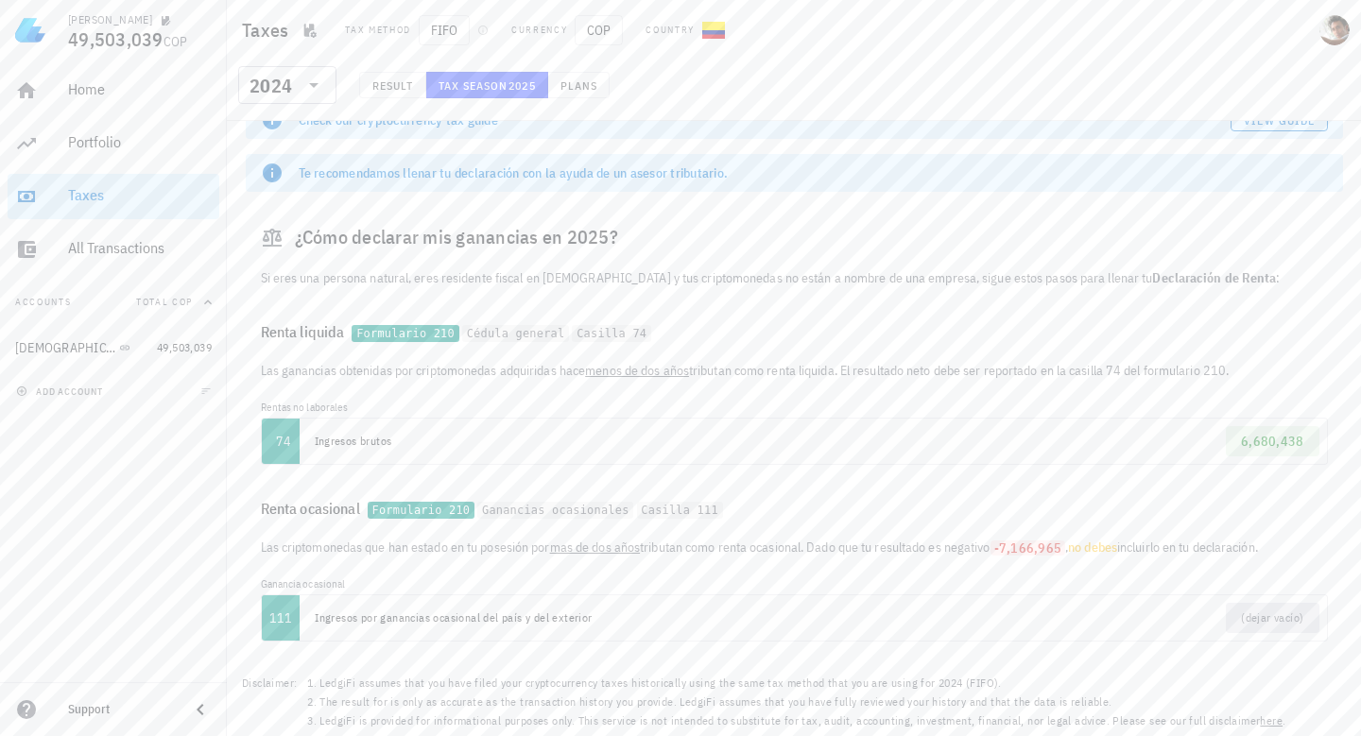
scroll to position [31, 0]
click at [692, 421] on td "Ingresos brutos" at bounding box center [548, 441] width 496 height 45
click at [413, 438] on td "Ingresos brutos" at bounding box center [548, 441] width 496 height 45
click at [515, 338] on code "Cédula general" at bounding box center [515, 334] width 107 height 18
click at [509, 325] on code "Cédula general" at bounding box center [515, 334] width 107 height 18
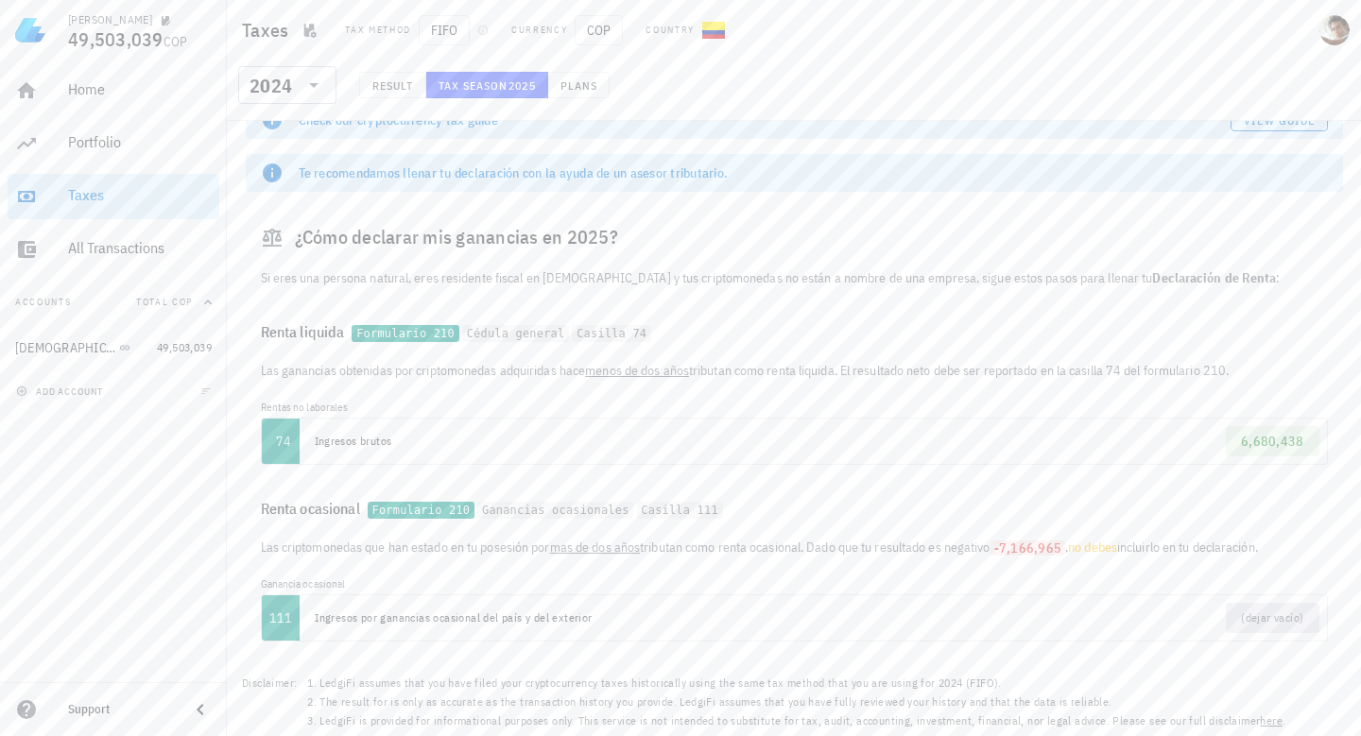
click at [509, 330] on code "Cédula general" at bounding box center [515, 334] width 107 height 18
click at [601, 335] on code "Casilla 74" at bounding box center [611, 334] width 79 height 18
click at [794, 328] on div "Renta liquida Formulario 210 Cédula general Casilla 74" at bounding box center [795, 331] width 1098 height 57
click at [902, 232] on div "¿Cómo declarar mis ganancias en 2025?" at bounding box center [795, 237] width 1098 height 61
click at [814, 226] on div "¿Cómo declarar mis ganancias en 2025?" at bounding box center [795, 237] width 1098 height 61
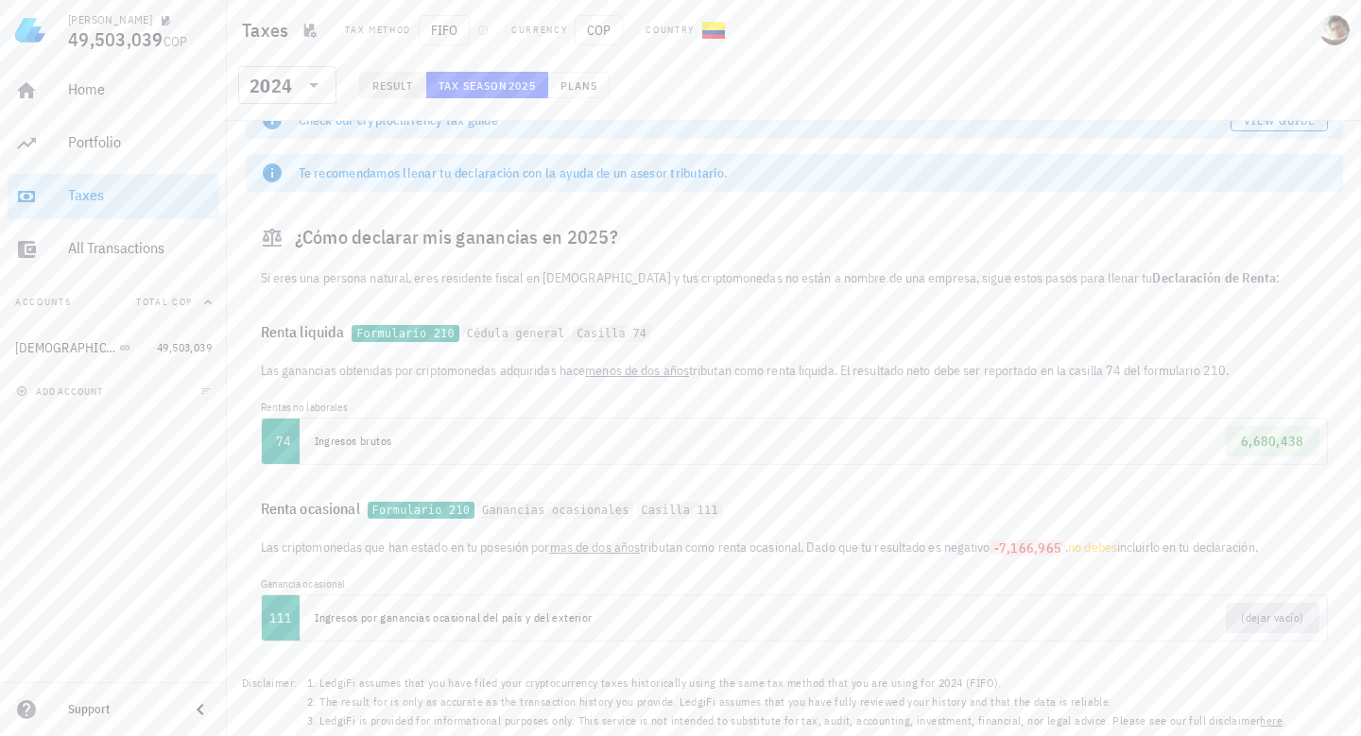
click at [408, 87] on span "Result" at bounding box center [393, 85] width 43 height 14
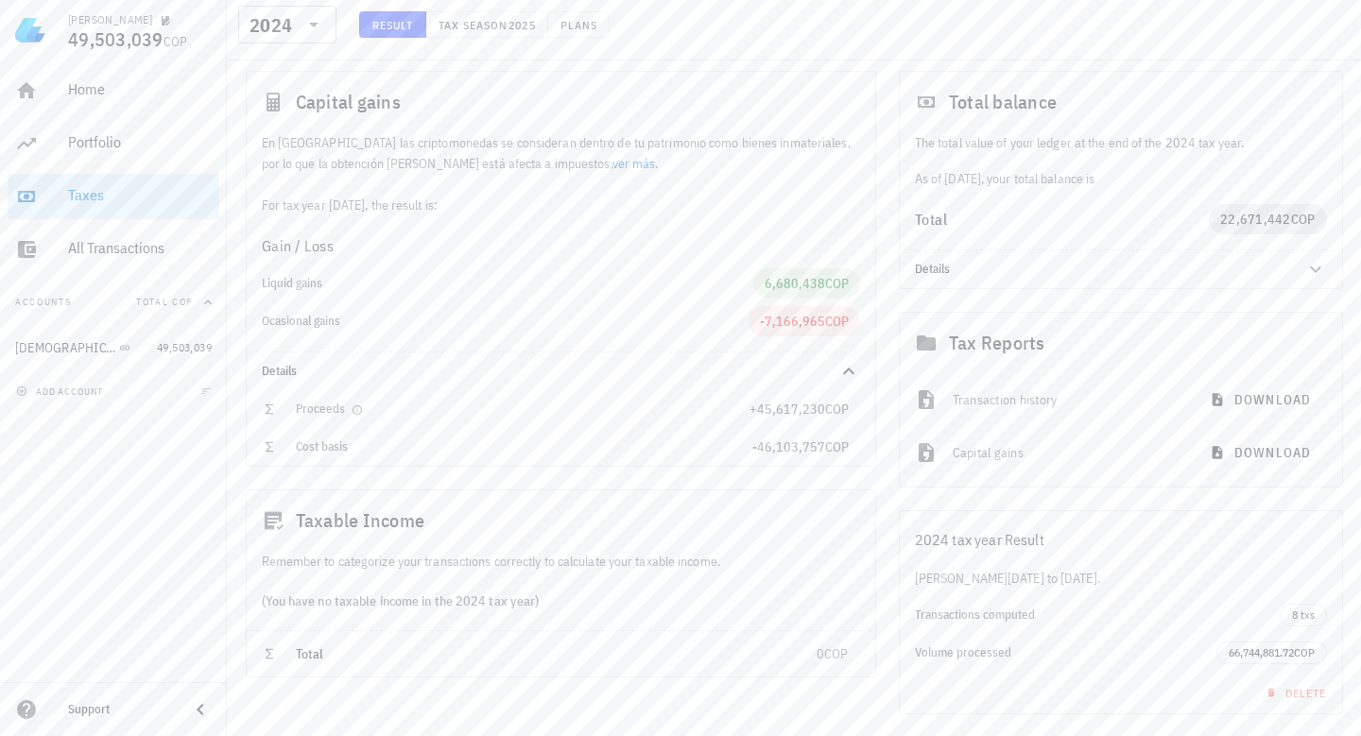
scroll to position [94, 0]
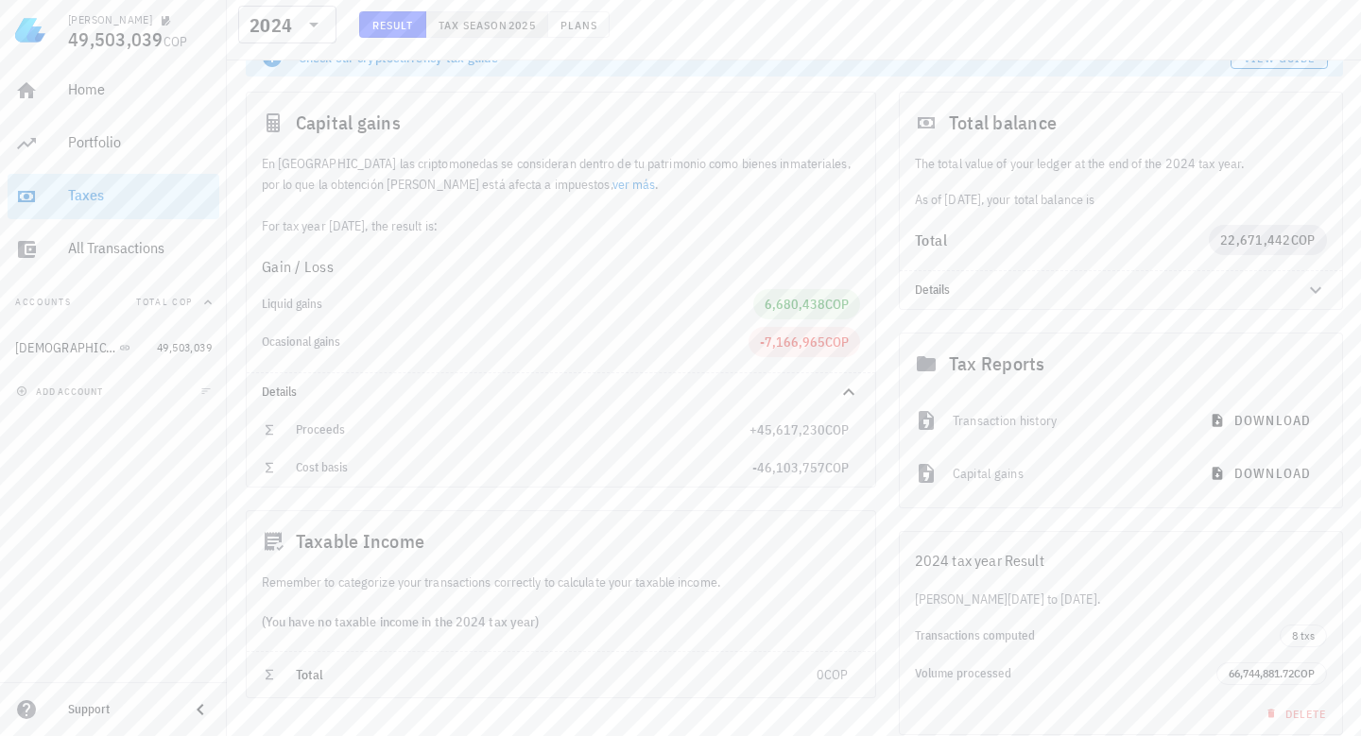
click at [498, 14] on button "Tax season 2025" at bounding box center [487, 24] width 122 height 26
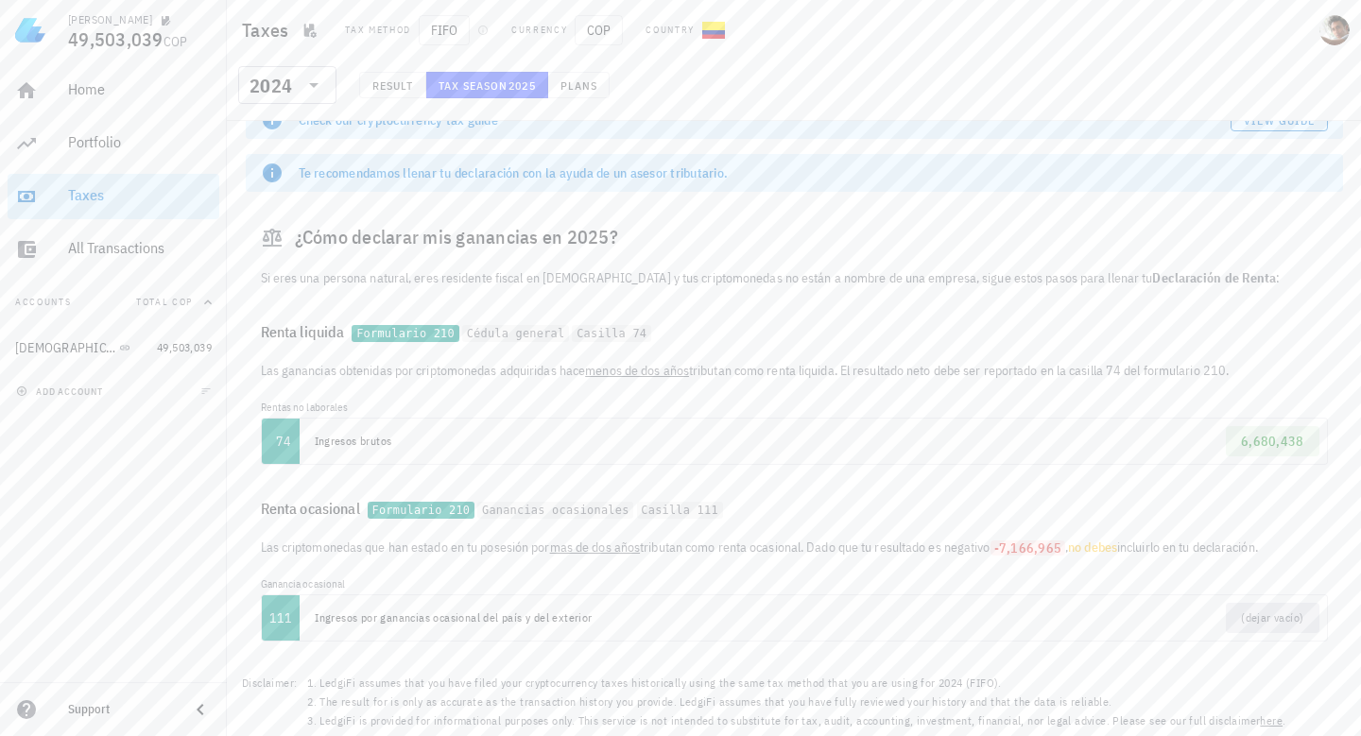
scroll to position [31, 0]
click at [400, 88] on span "Result" at bounding box center [393, 85] width 43 height 14
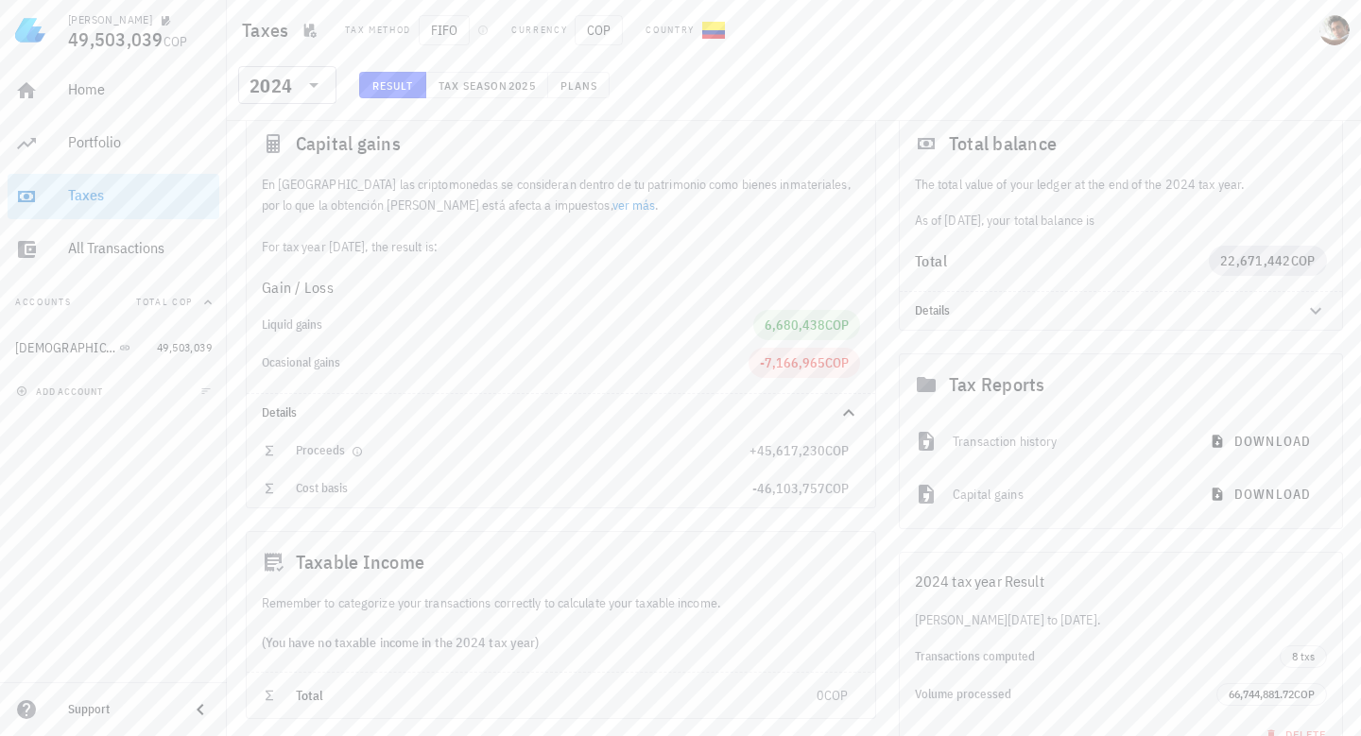
scroll to position [73, 0]
click at [95, 98] on div "Home" at bounding box center [140, 89] width 144 height 18
